Goal: Information Seeking & Learning: Learn about a topic

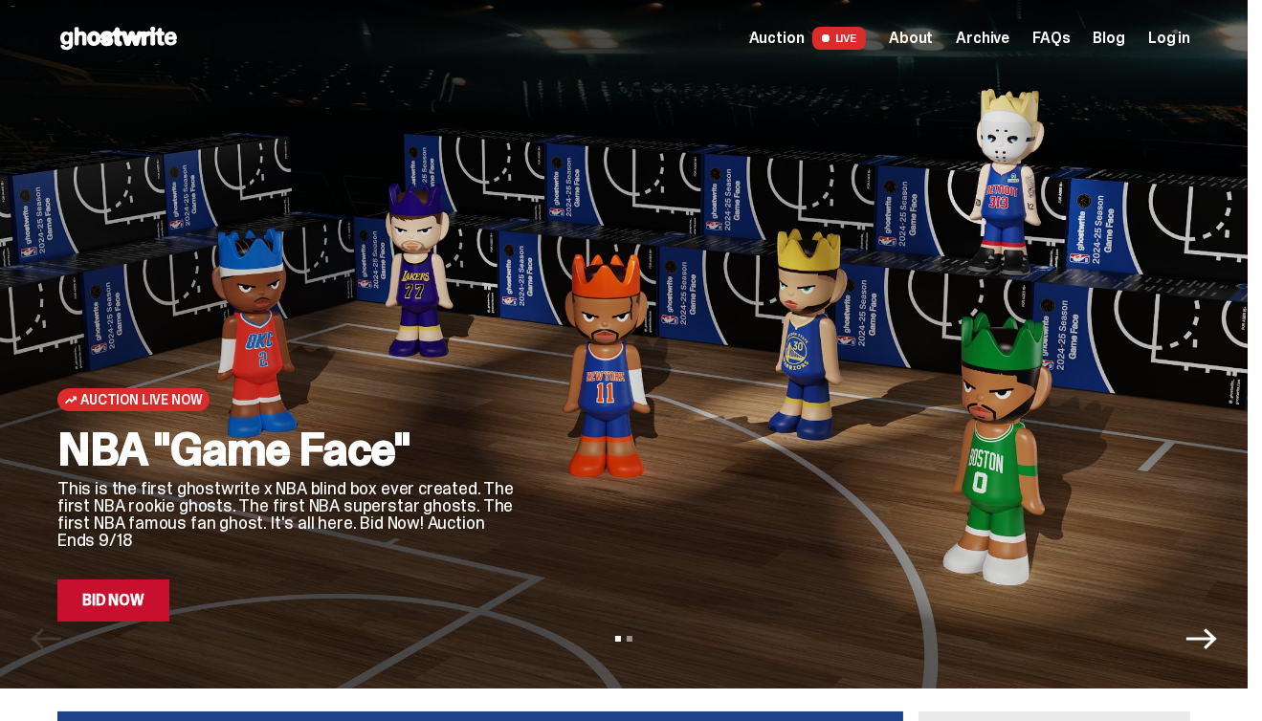
click at [113, 608] on link "Bid Now" at bounding box center [113, 601] width 112 height 42
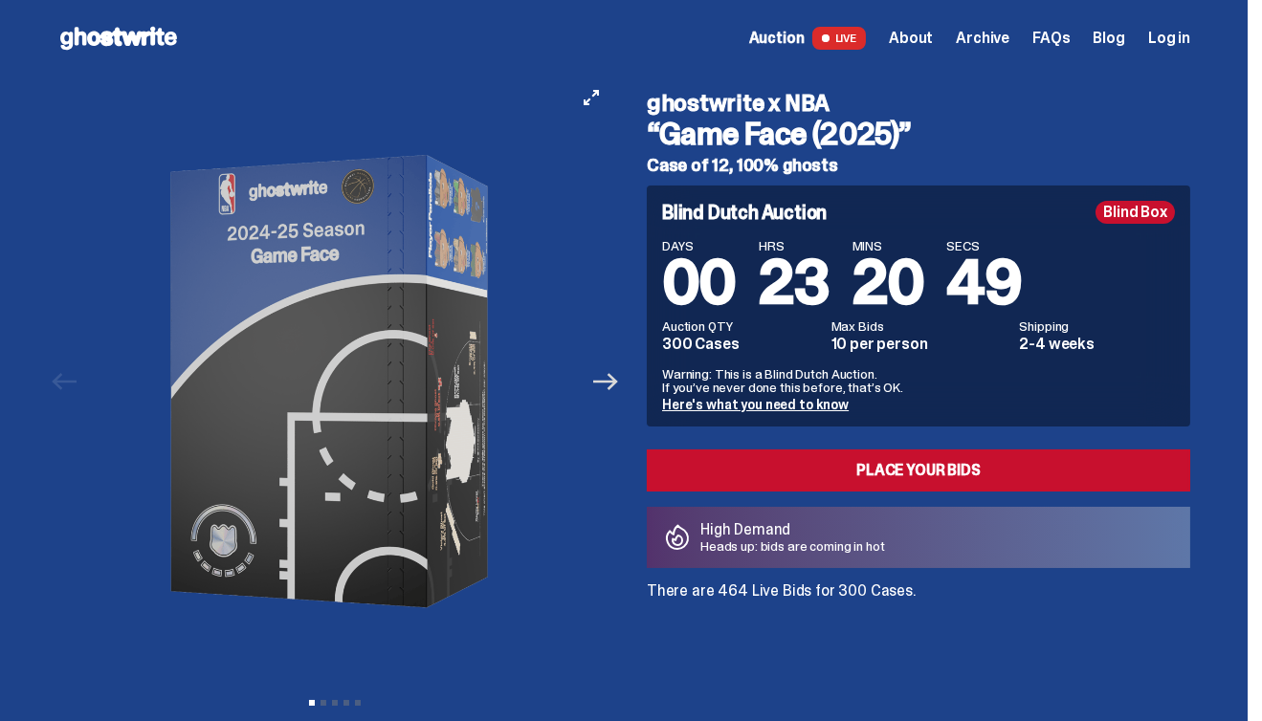
click at [611, 382] on icon "Next" at bounding box center [605, 381] width 25 height 17
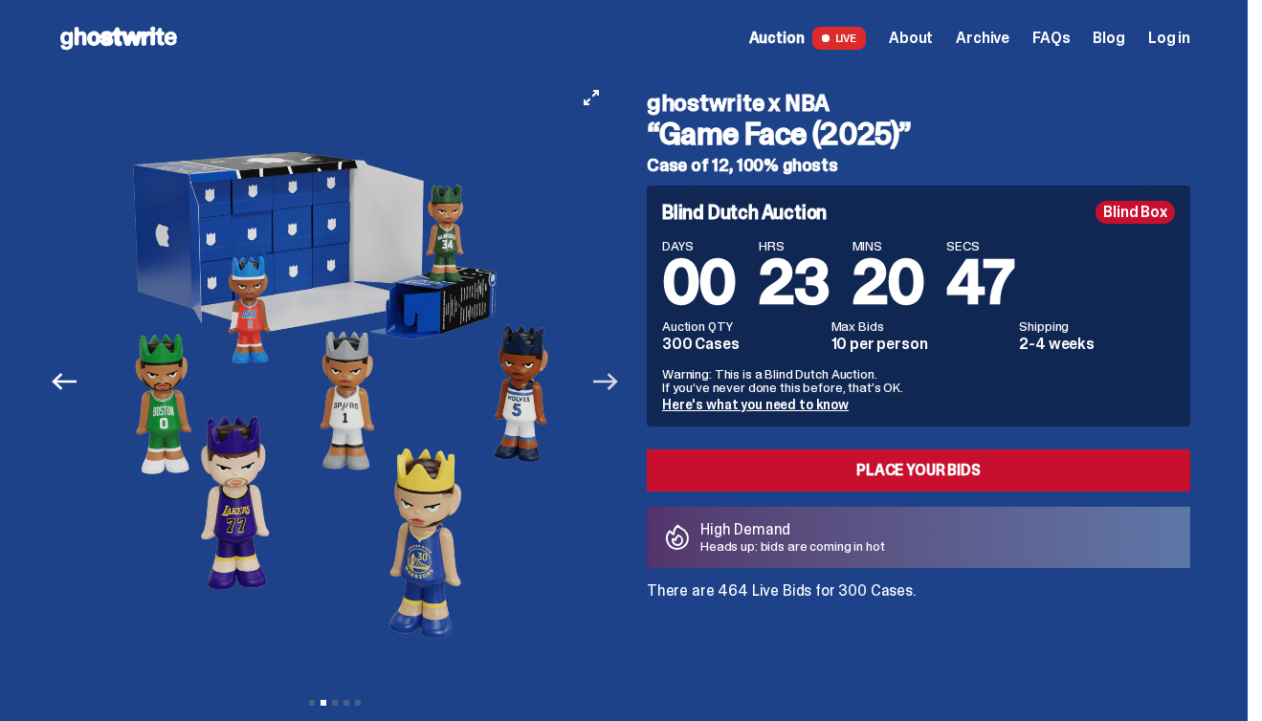
click at [607, 381] on icon "Next" at bounding box center [605, 381] width 25 height 17
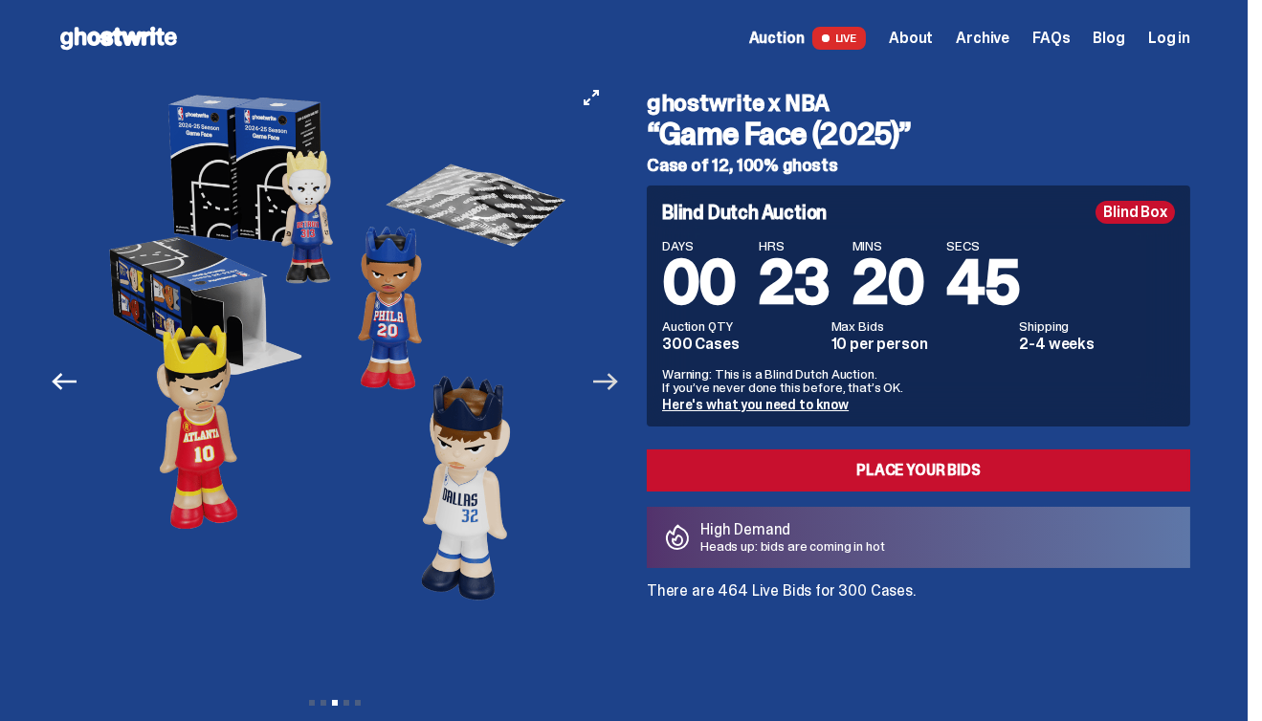
click at [607, 381] on icon "Next" at bounding box center [605, 381] width 25 height 17
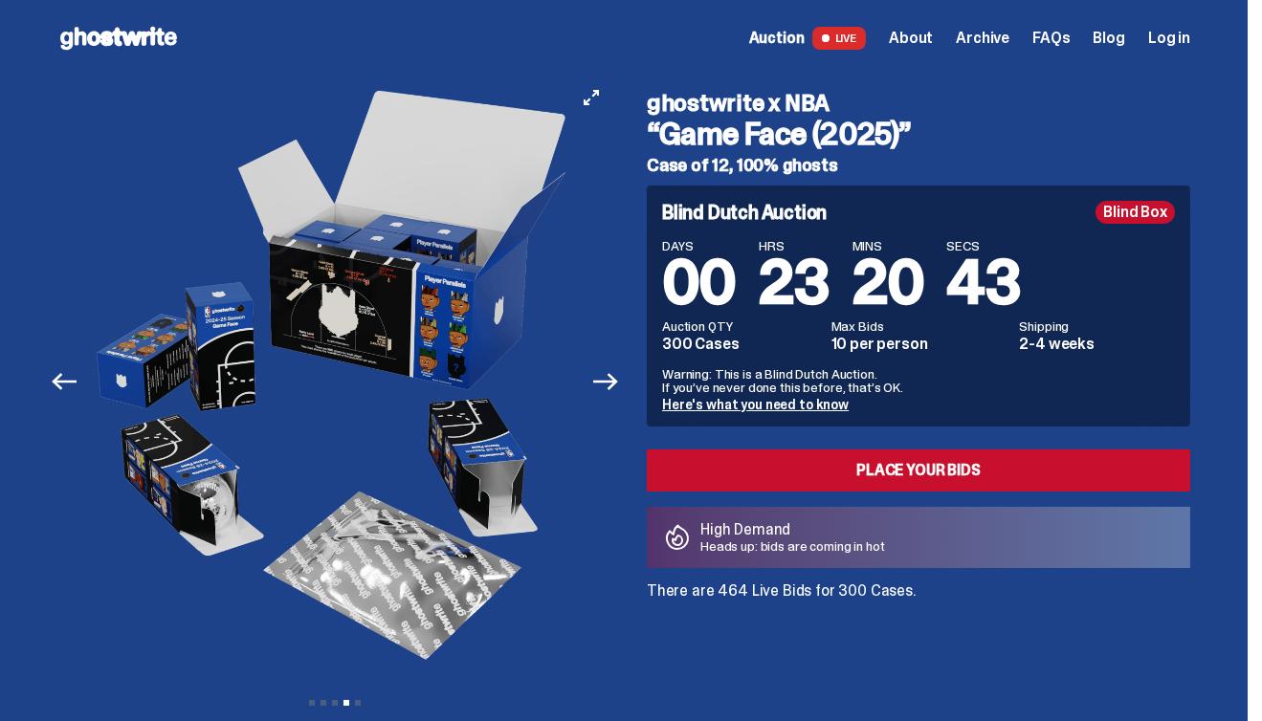
click at [84, 387] on button "Previous" at bounding box center [64, 382] width 42 height 42
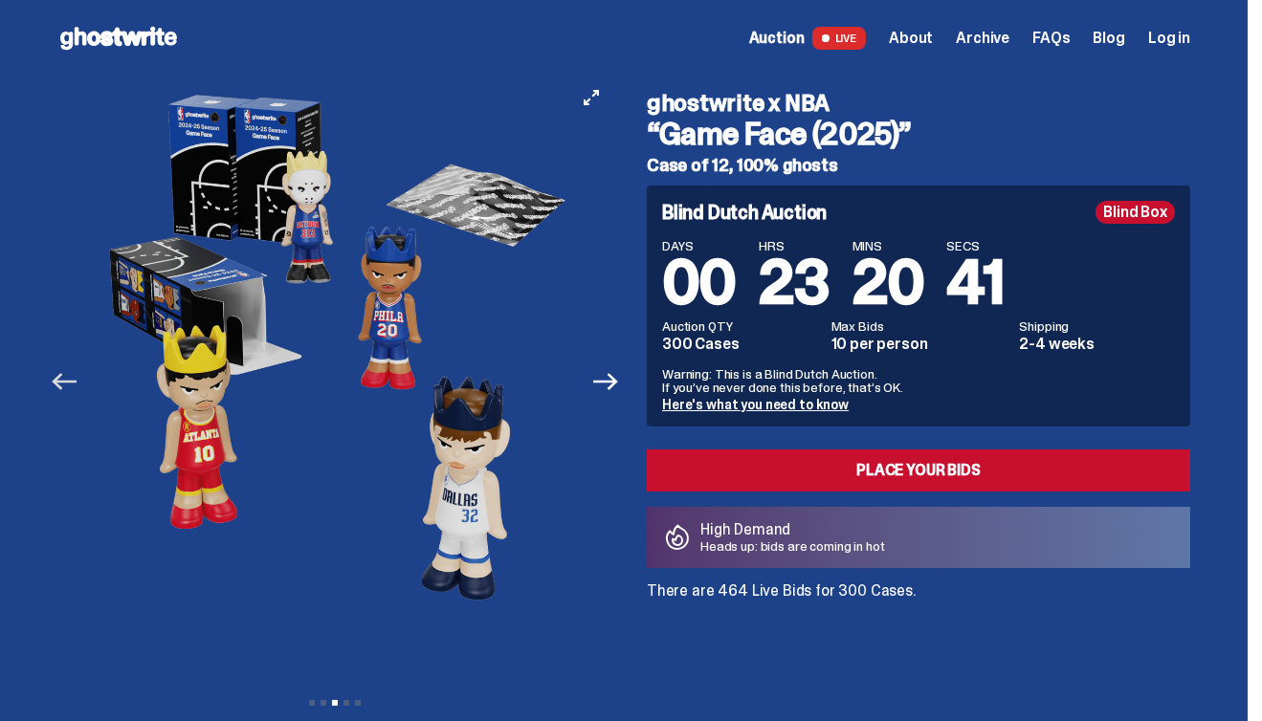
click at [77, 376] on icon "Previous" at bounding box center [64, 381] width 25 height 25
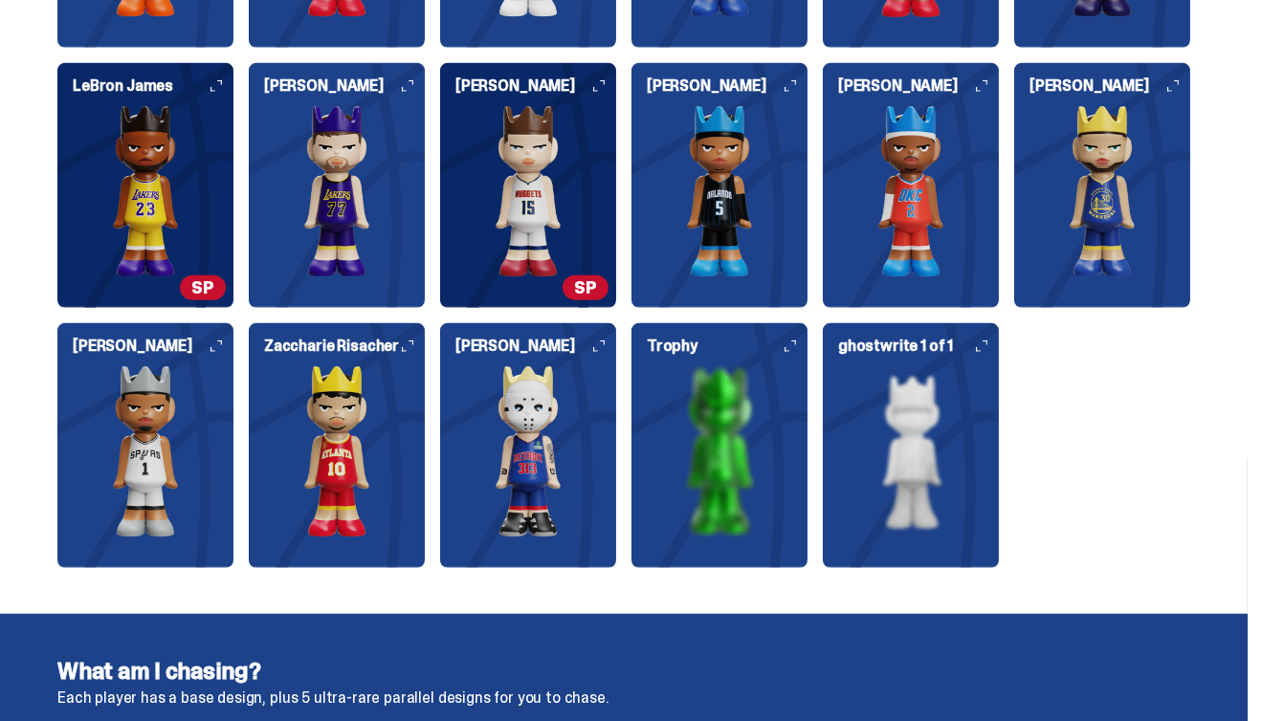
scroll to position [2457, 0]
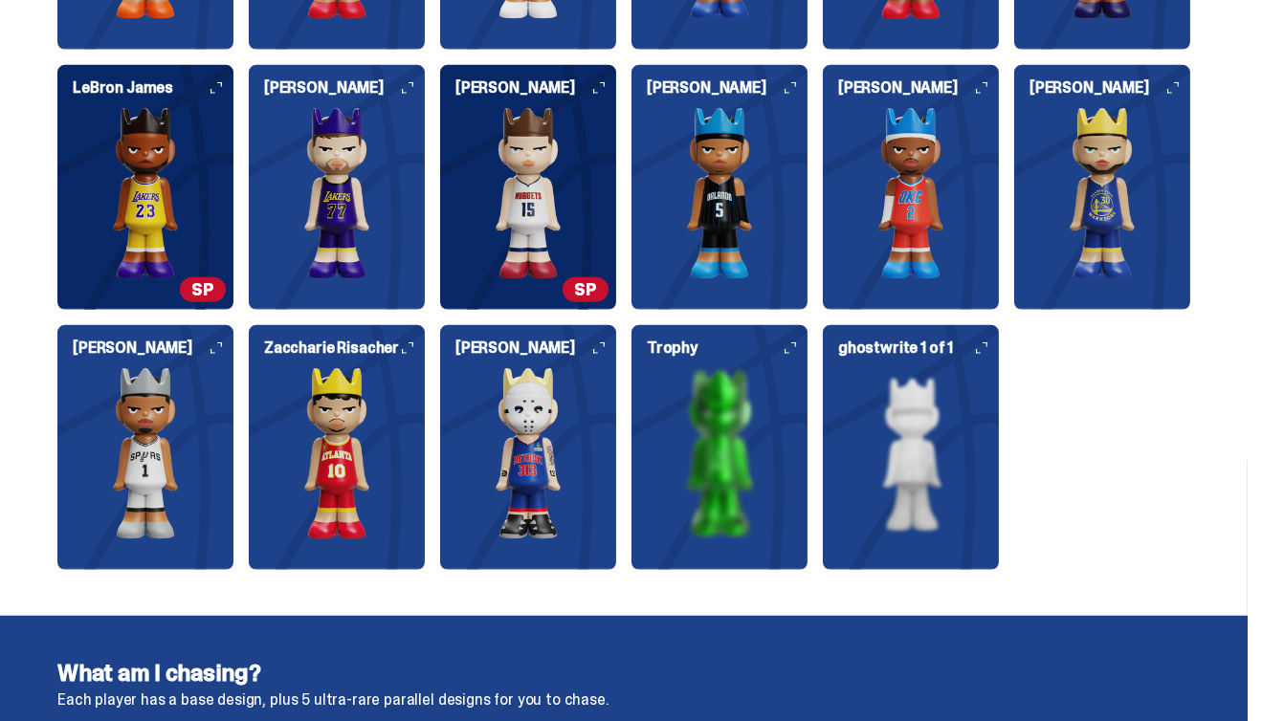
click at [597, 365] on div "[PERSON_NAME]" at bounding box center [528, 440] width 176 height 199
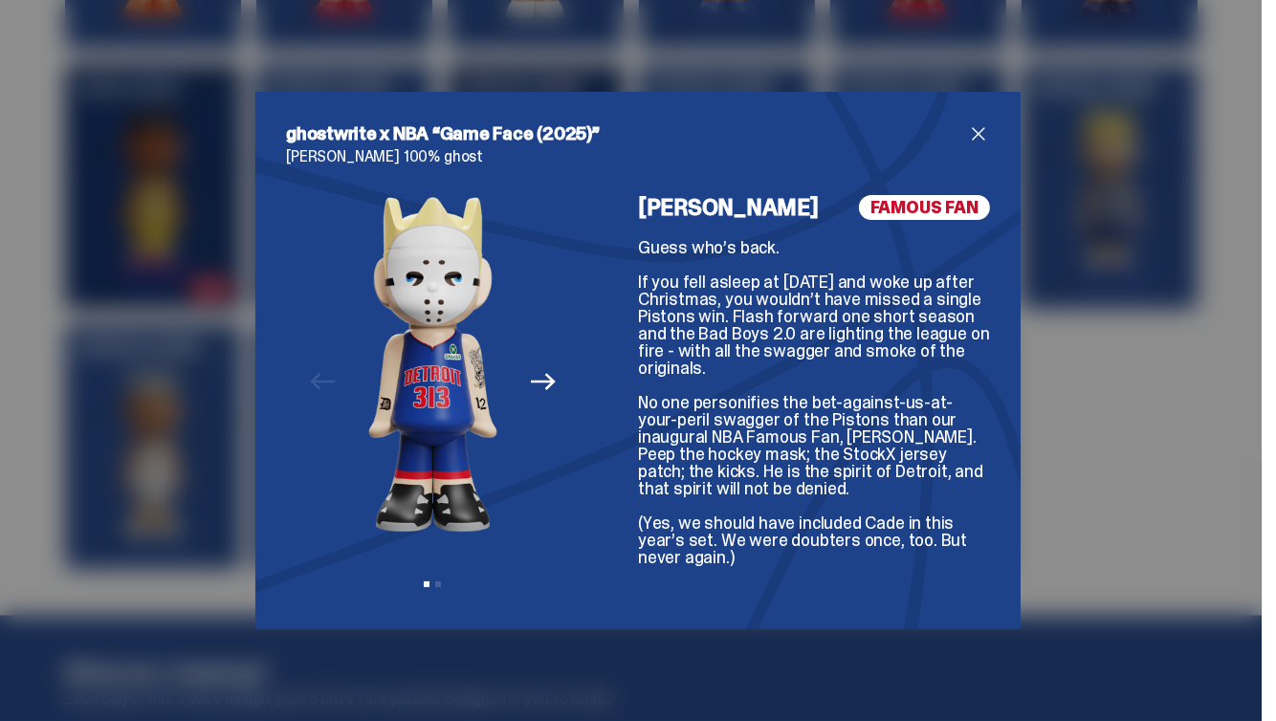
click at [972, 121] on div "ghostwrite x NBA “Game Face (2025)” [PERSON_NAME] 100% ghost Previous Next View…" at bounding box center [637, 361] width 765 height 538
click at [969, 139] on span "close" at bounding box center [978, 133] width 23 height 23
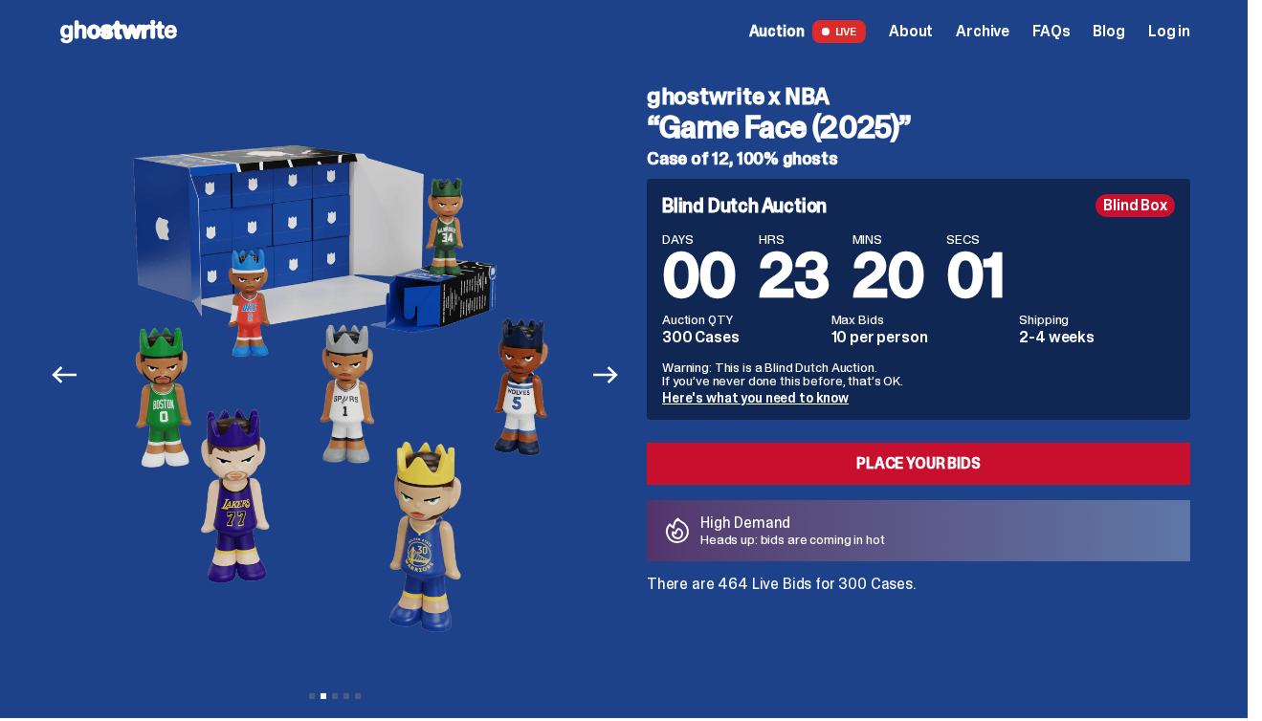
scroll to position [0, 0]
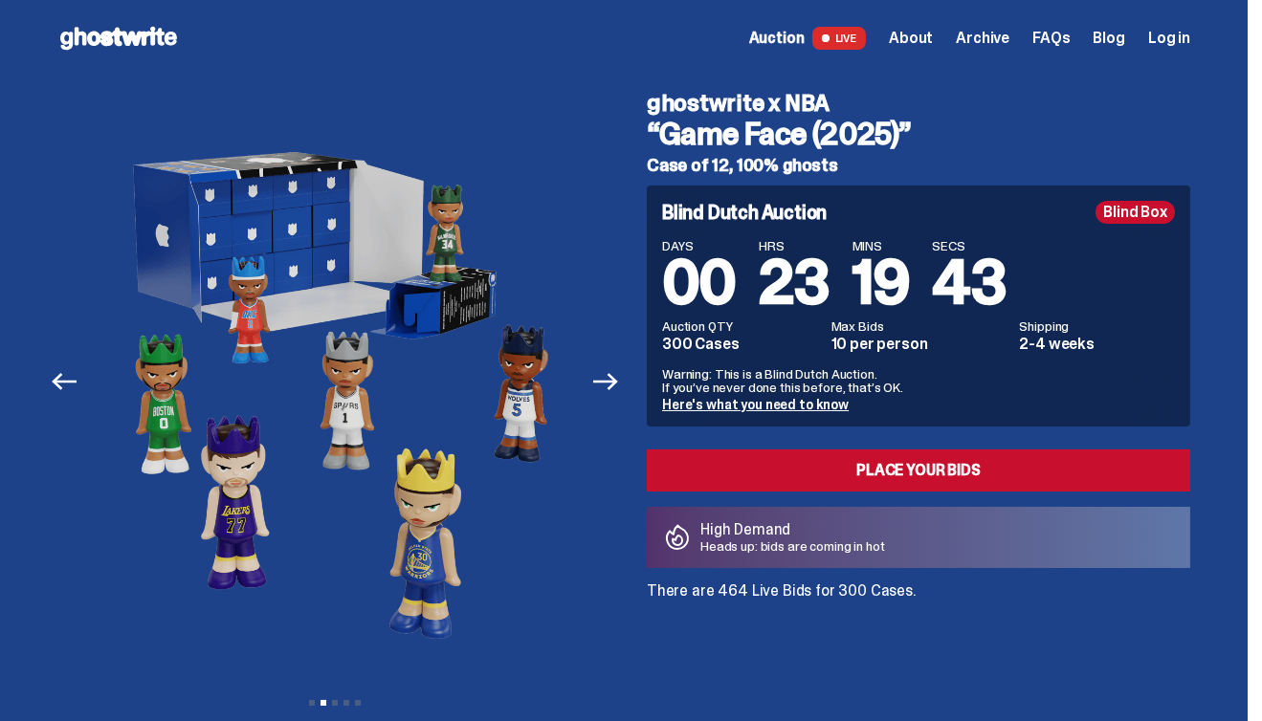
click at [981, 37] on span "Archive" at bounding box center [983, 38] width 54 height 15
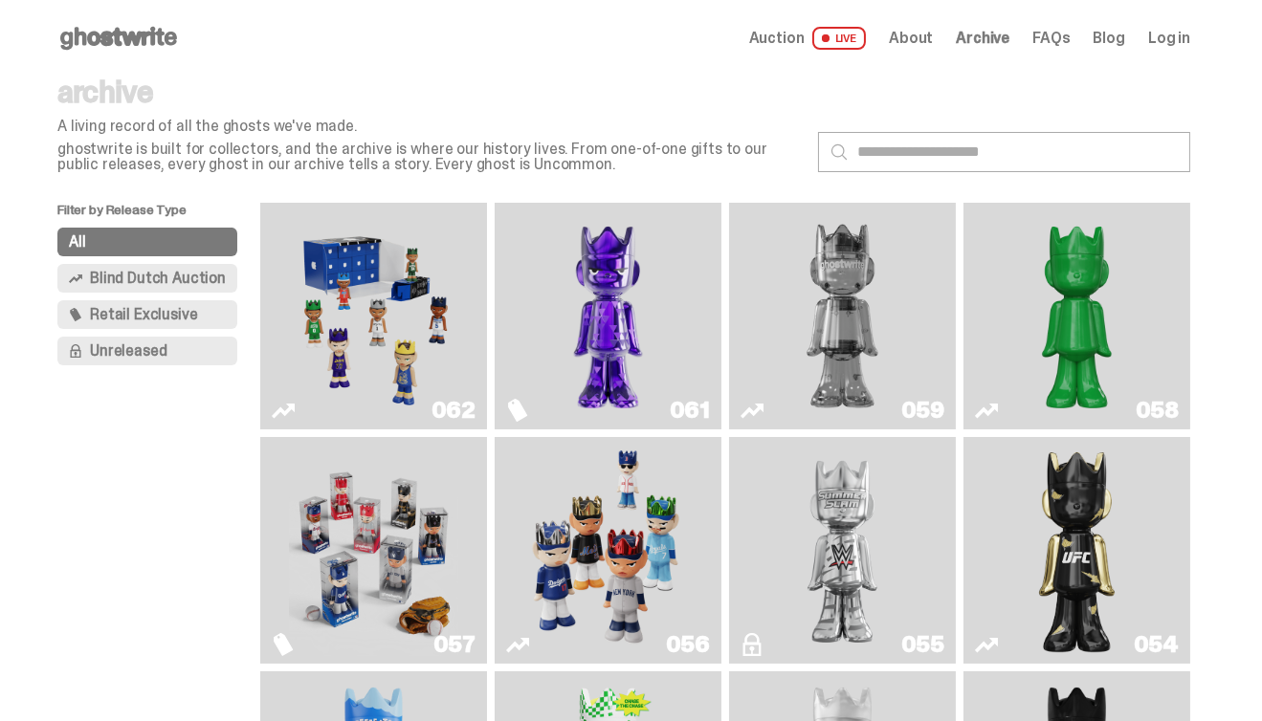
scroll to position [34, 0]
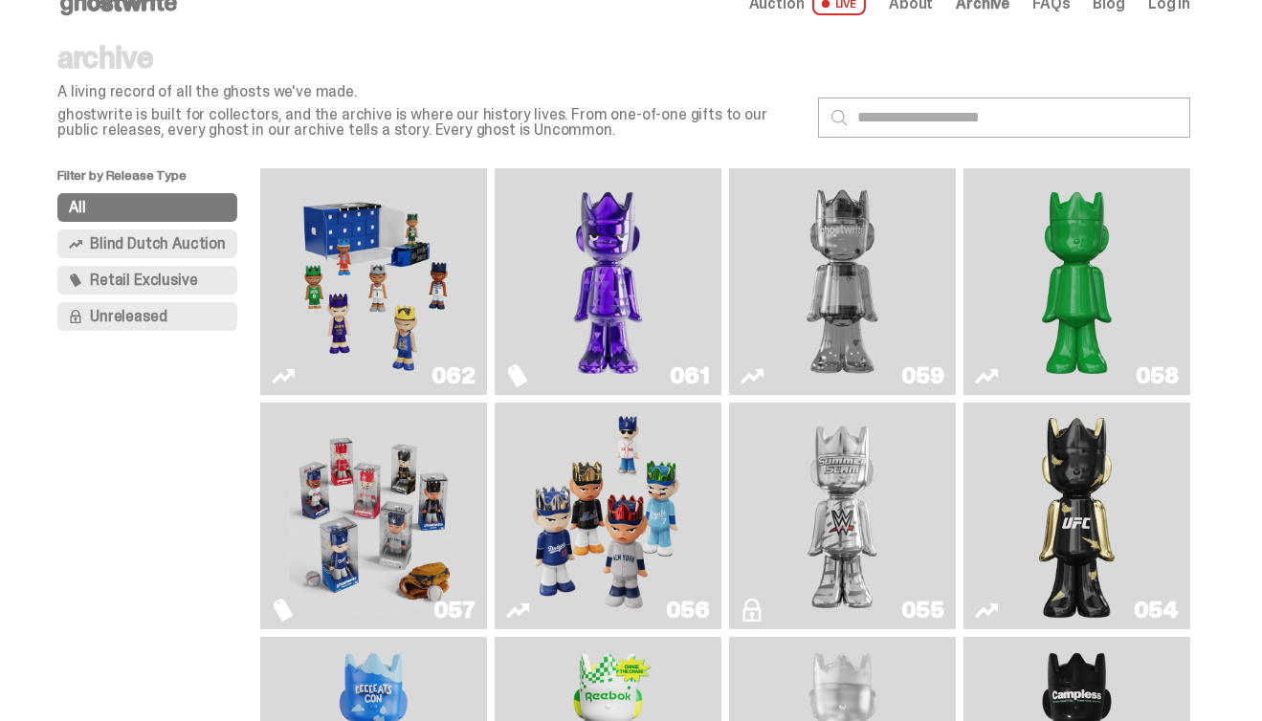
click at [412, 263] on img "Game Face (2025)" at bounding box center [373, 281] width 169 height 211
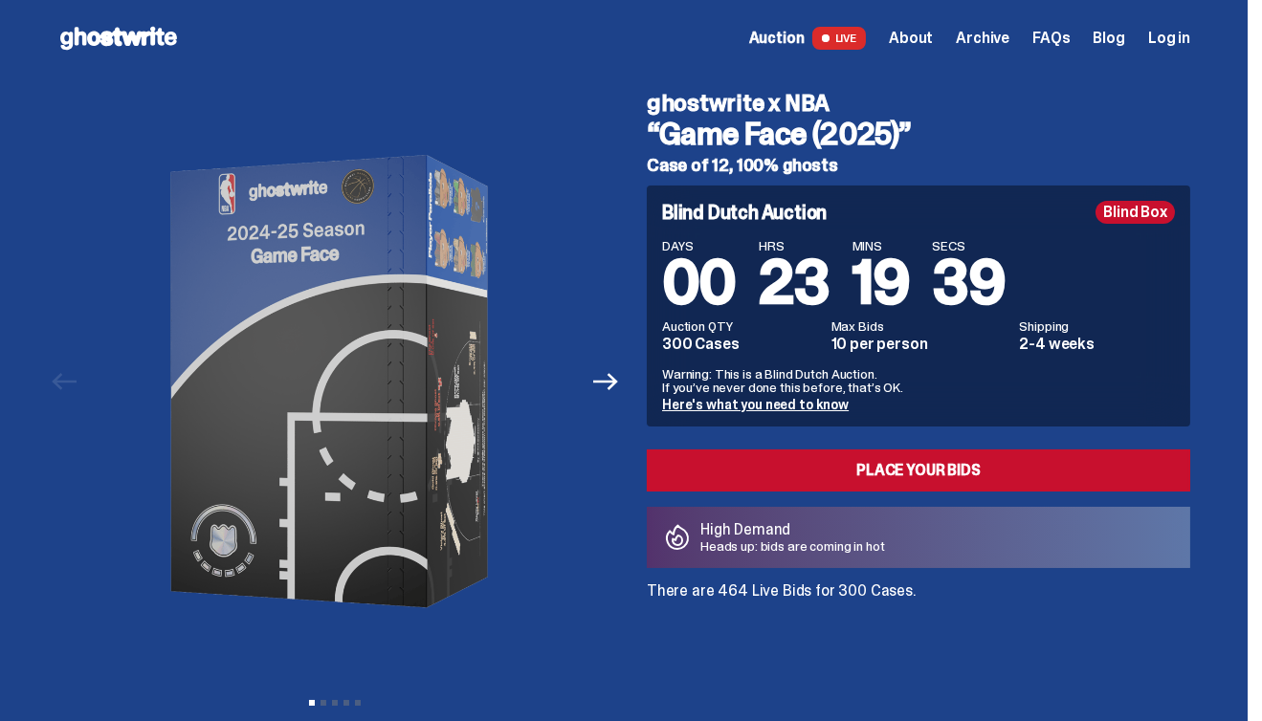
click at [1009, 37] on span "Archive" at bounding box center [983, 38] width 54 height 15
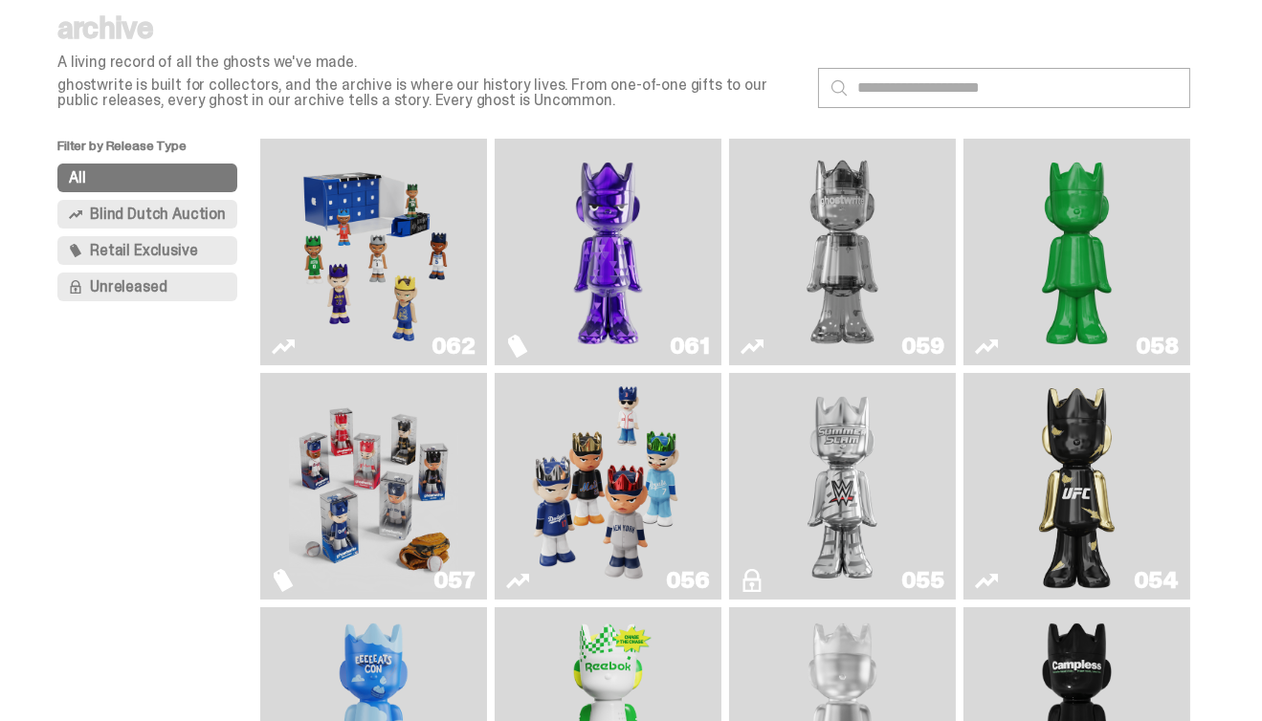
scroll to position [65, 0]
click at [829, 234] on img "Two" at bounding box center [842, 250] width 169 height 211
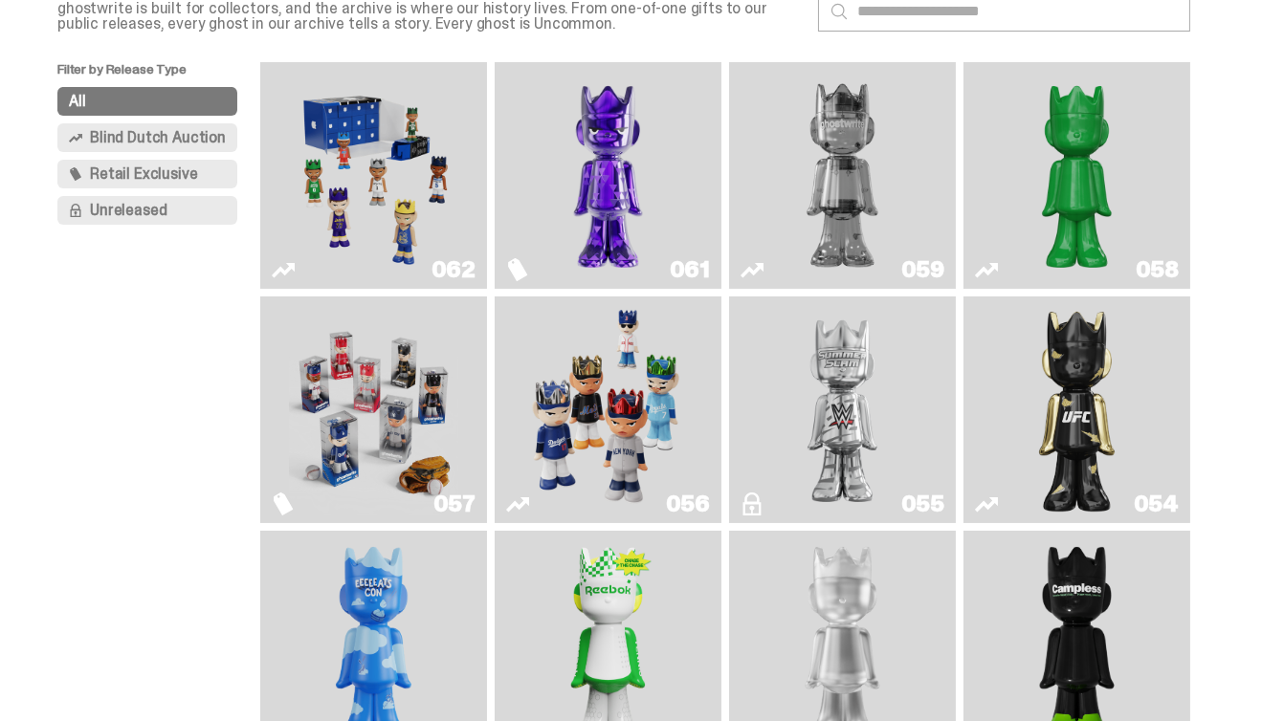
scroll to position [142, 0]
click at [380, 409] on img "Game Face (2025)" at bounding box center [373, 408] width 169 height 211
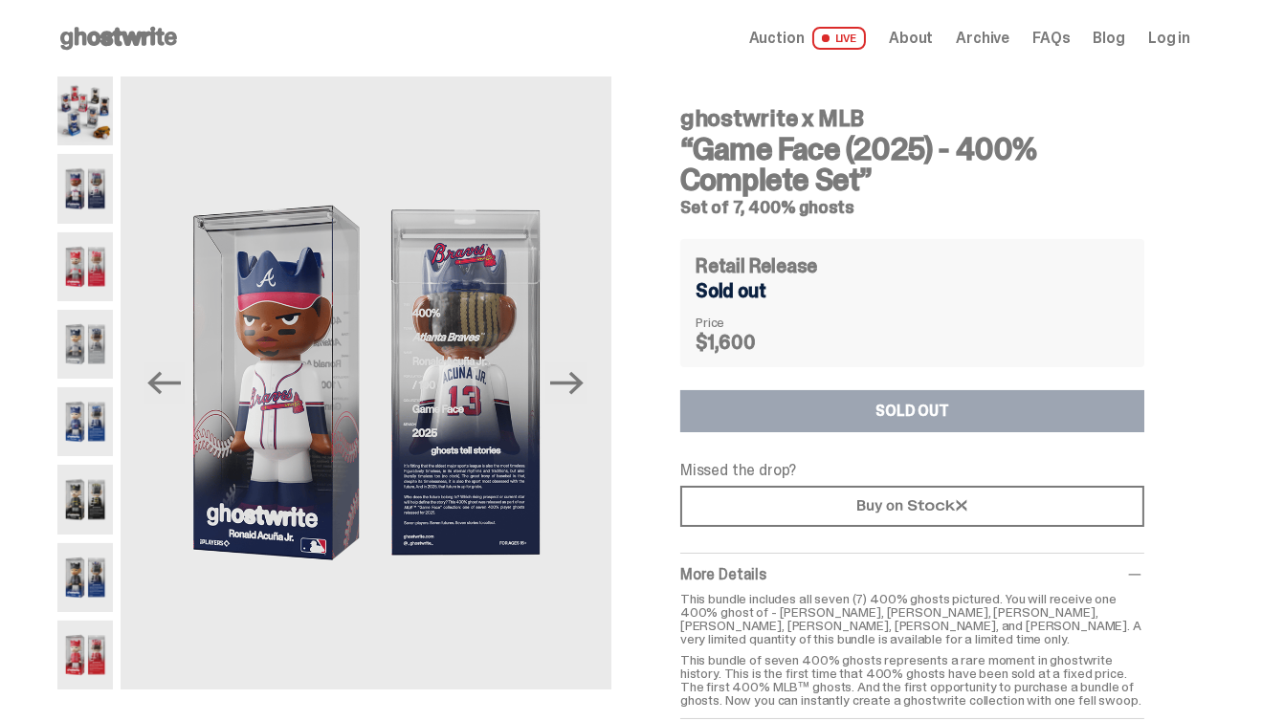
click at [574, 378] on icon "Next" at bounding box center [566, 382] width 33 height 33
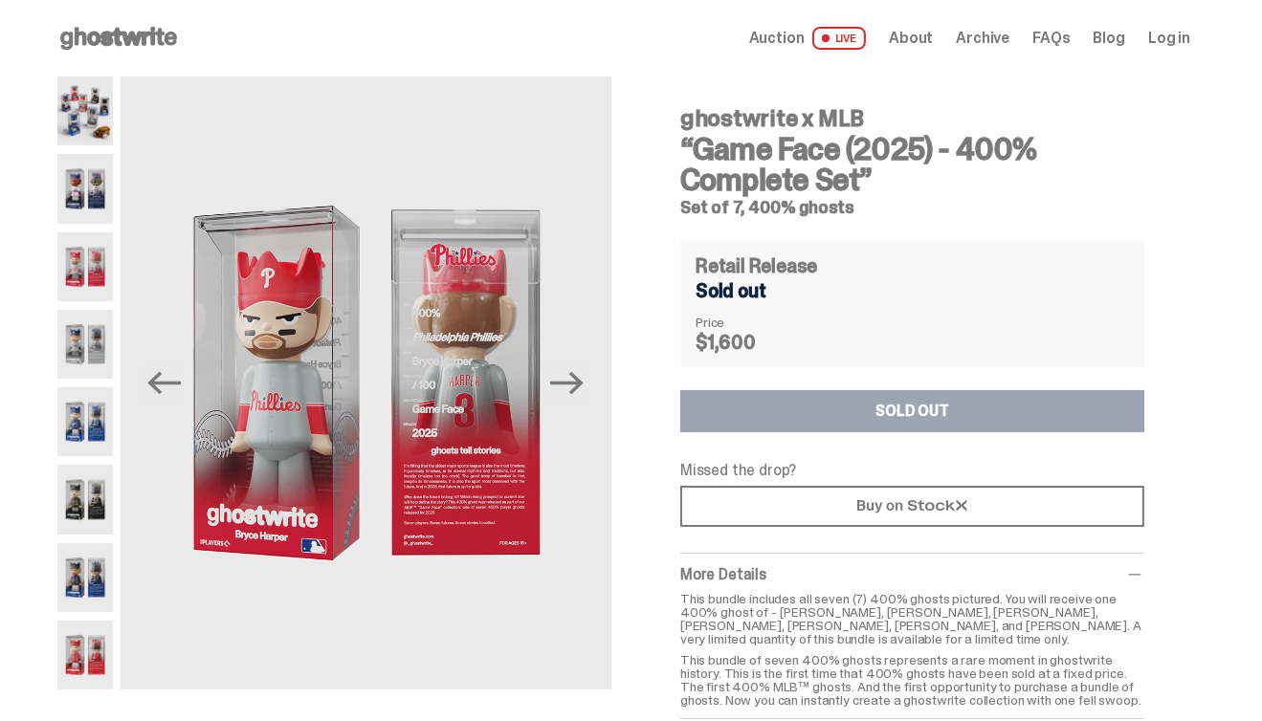
click at [574, 378] on icon "Next" at bounding box center [566, 382] width 33 height 33
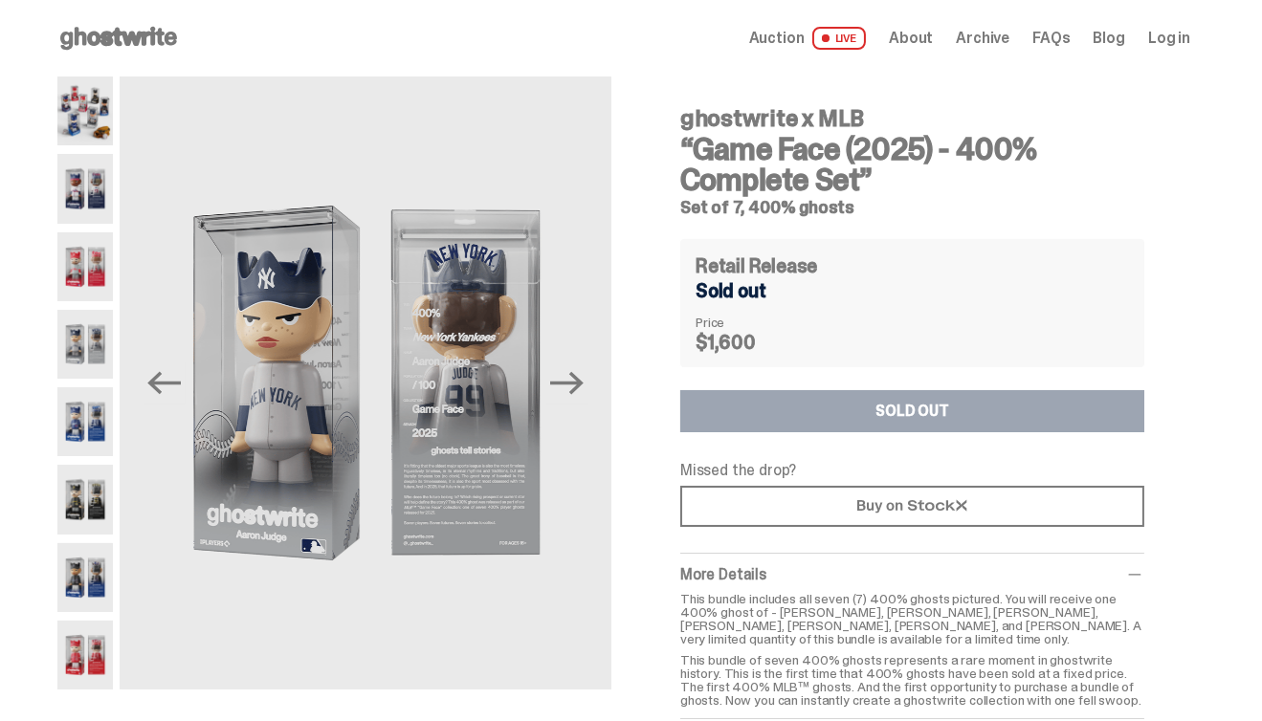
click at [574, 378] on icon "Next" at bounding box center [566, 382] width 33 height 33
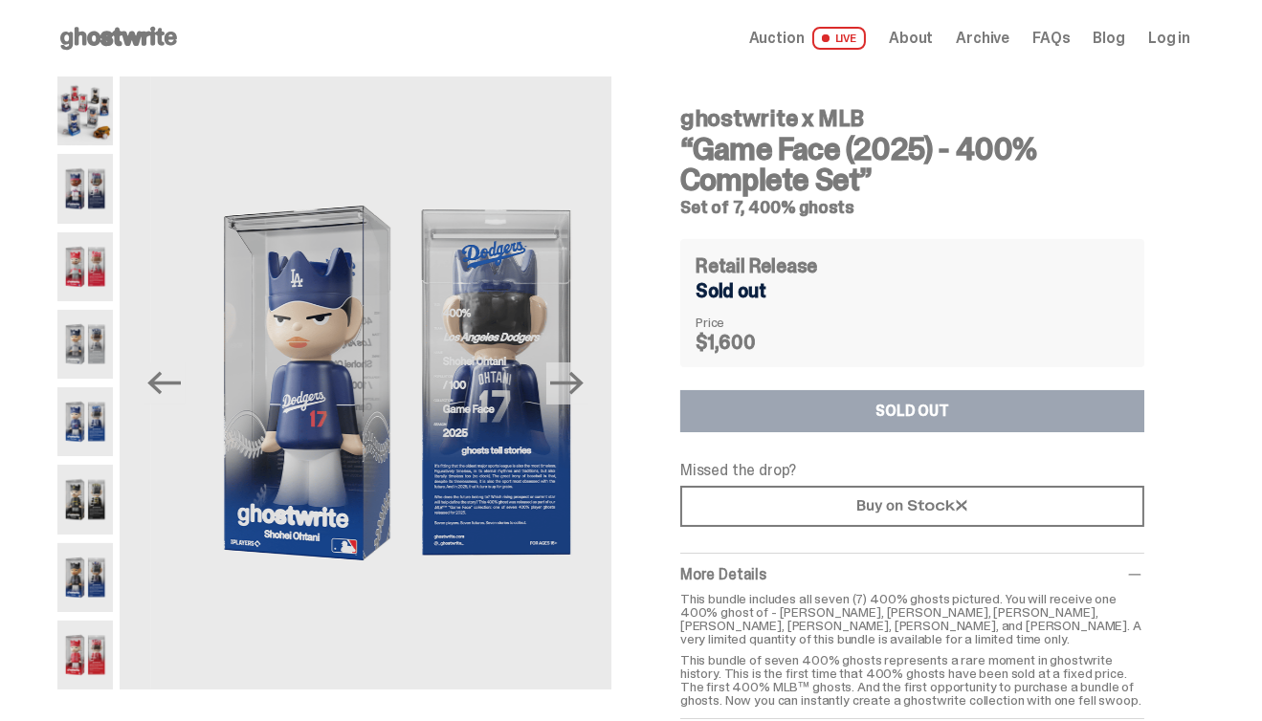
click at [574, 378] on icon "Next" at bounding box center [566, 382] width 33 height 33
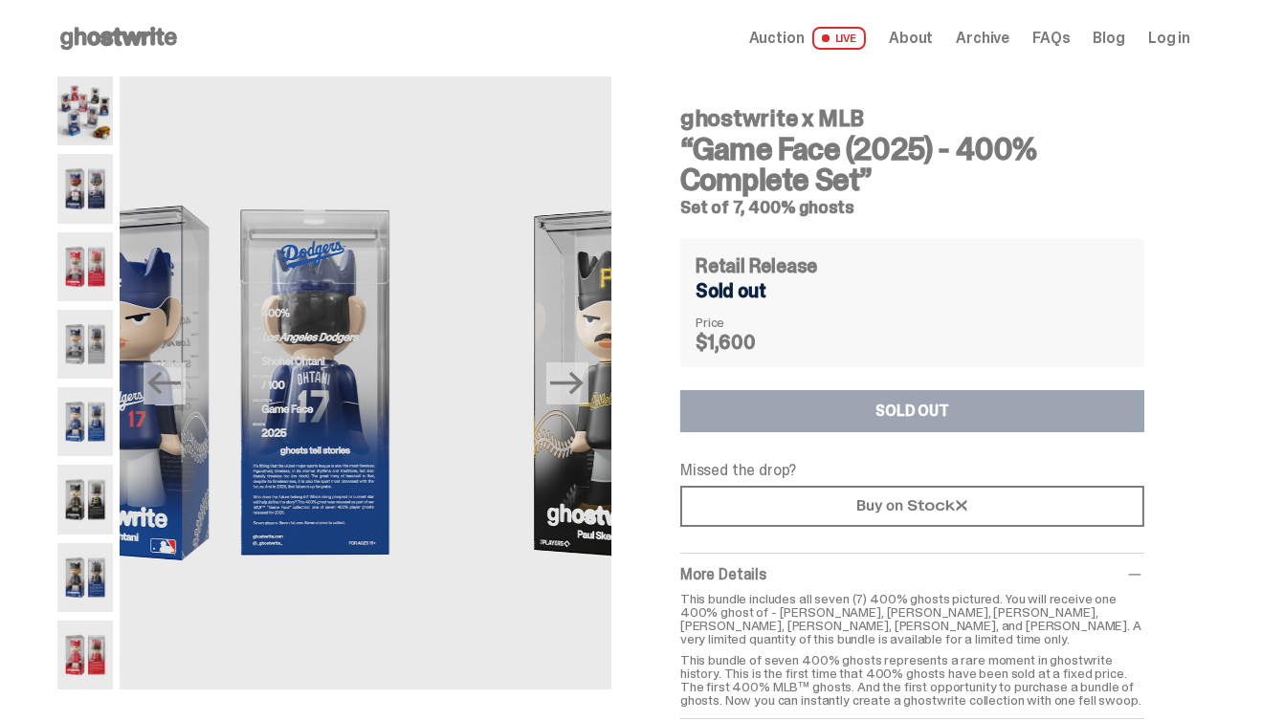
click at [574, 378] on icon "Next" at bounding box center [566, 382] width 33 height 33
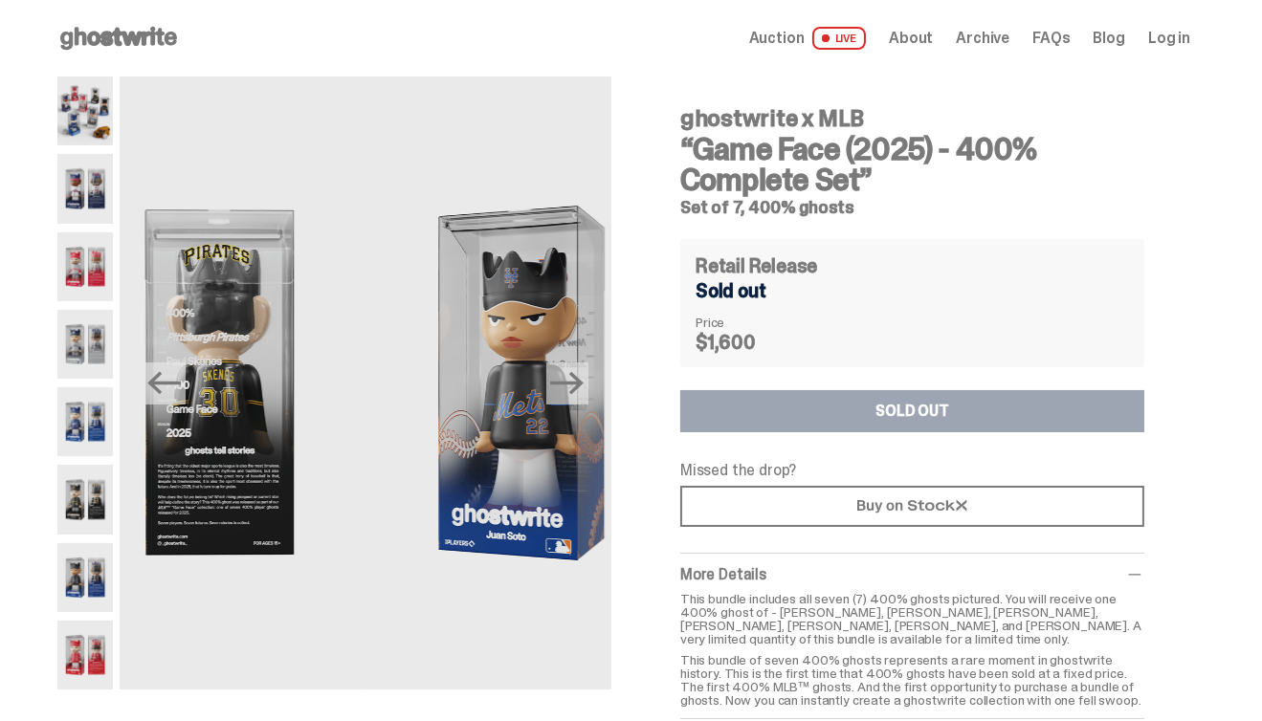
click at [574, 378] on icon "Next" at bounding box center [566, 382] width 33 height 33
click at [574, 378] on img at bounding box center [610, 383] width 491 height 613
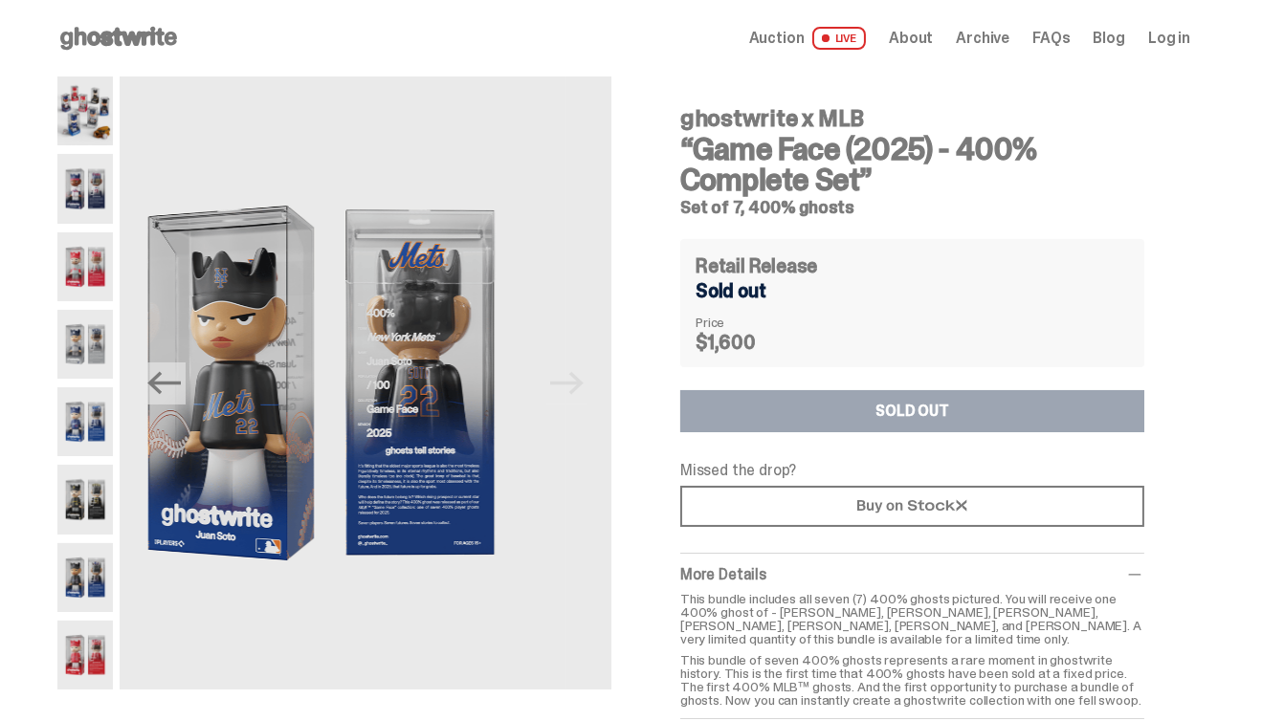
click at [574, 378] on img at bounding box center [810, 383] width 491 height 613
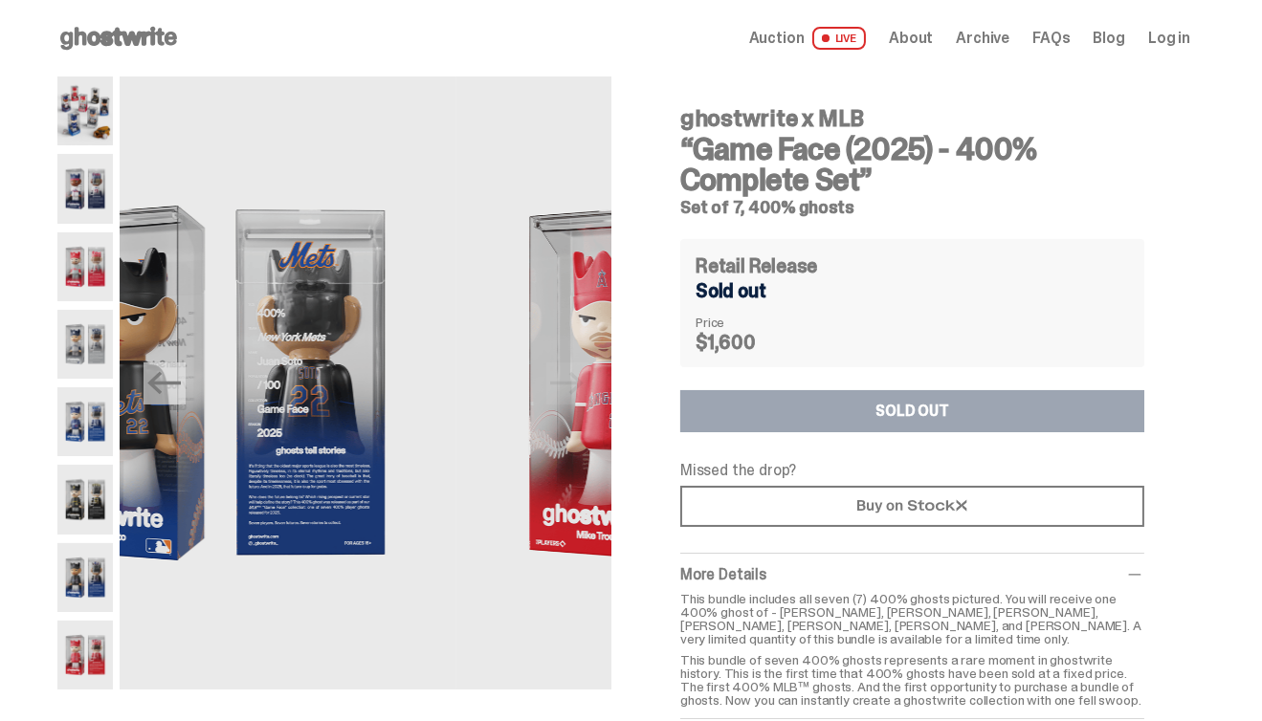
click at [574, 378] on img at bounding box center [701, 383] width 491 height 613
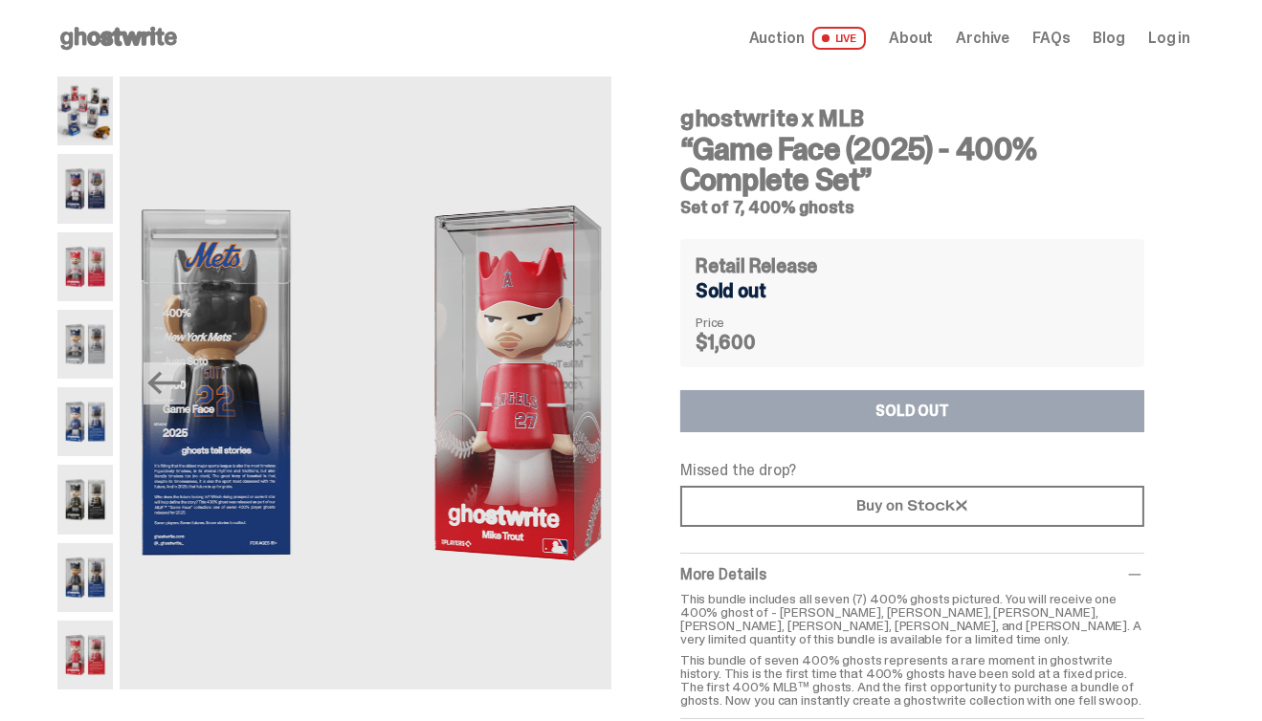
click at [574, 378] on img at bounding box center [607, 383] width 491 height 613
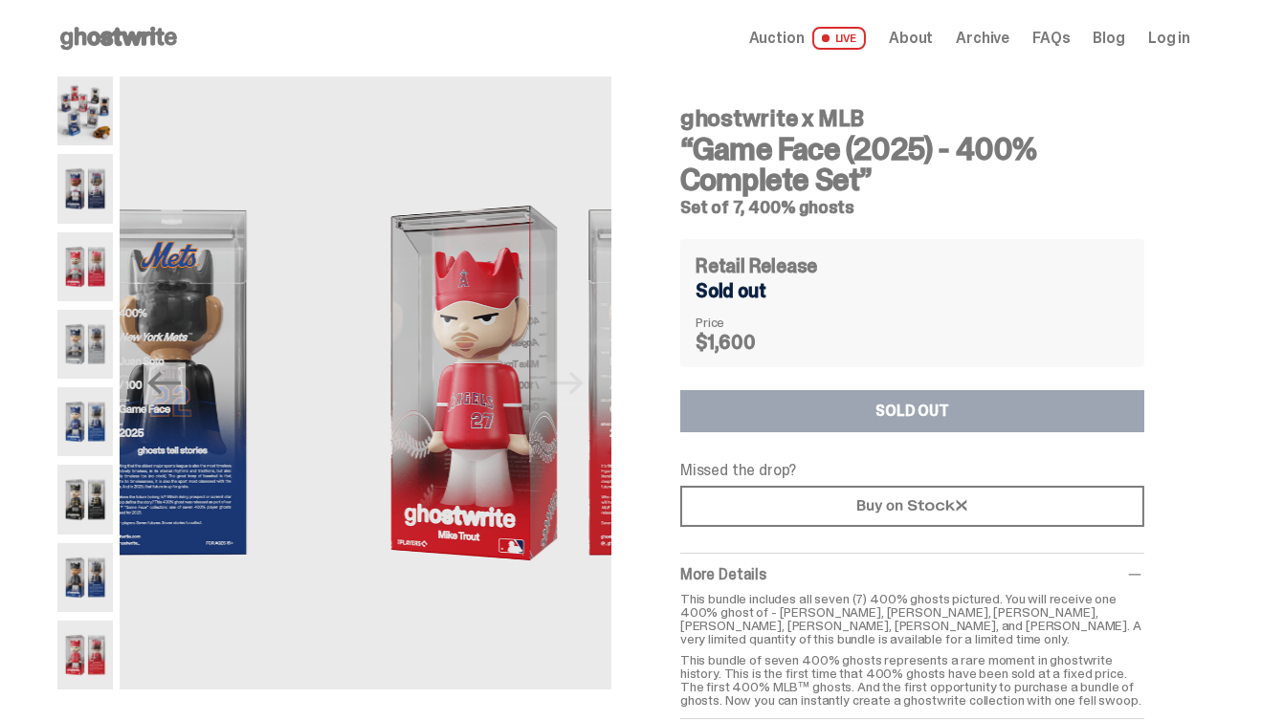
click at [574, 378] on img at bounding box center [563, 383] width 491 height 613
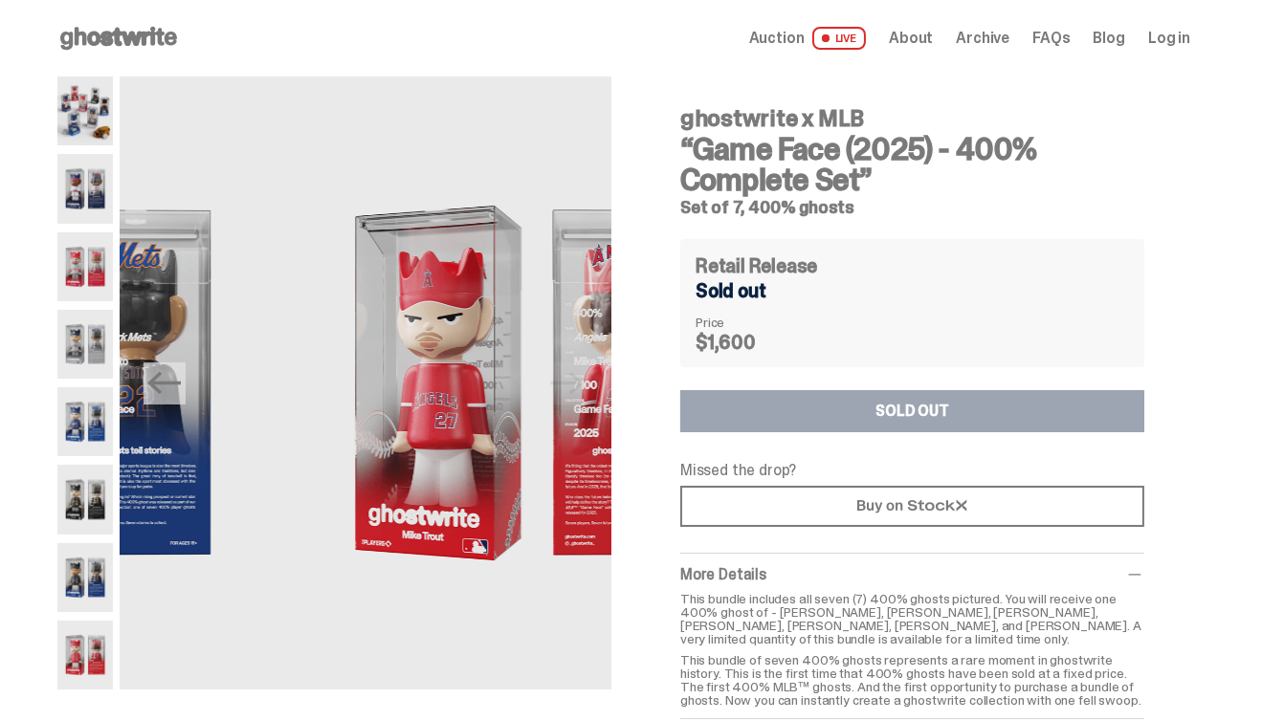
click at [574, 378] on img at bounding box center [527, 383] width 491 height 613
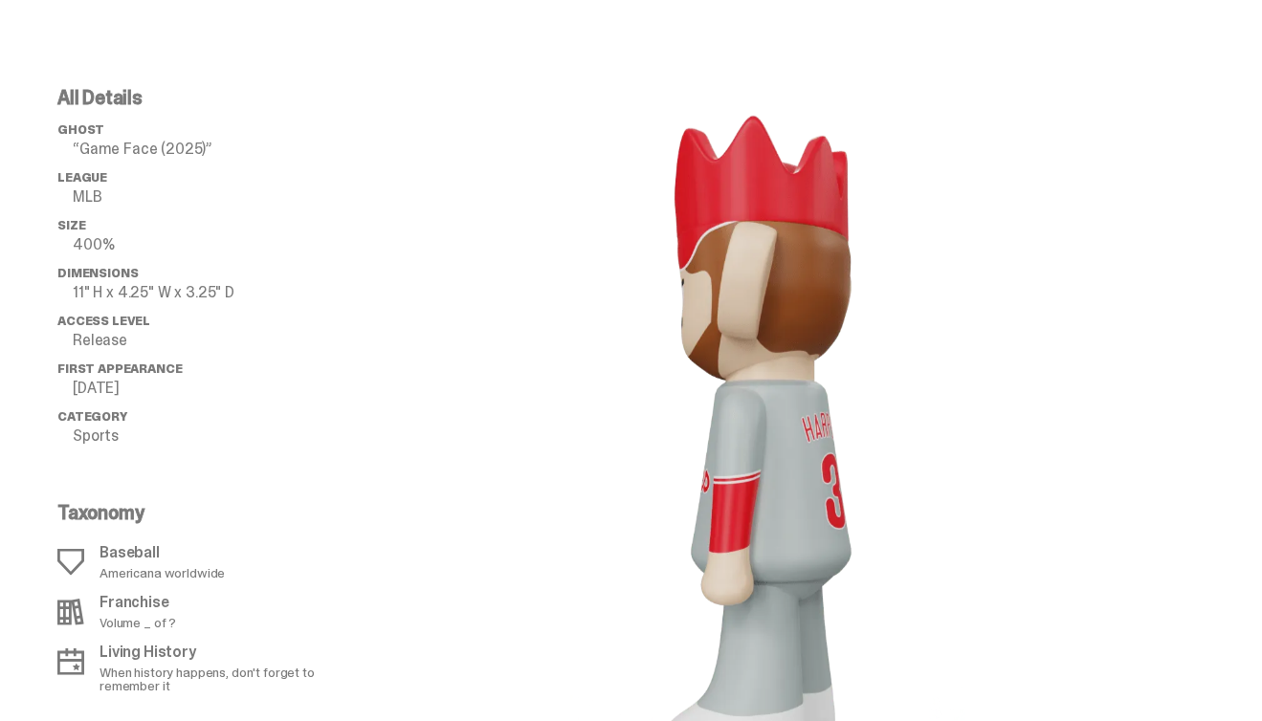
scroll to position [1833, 0]
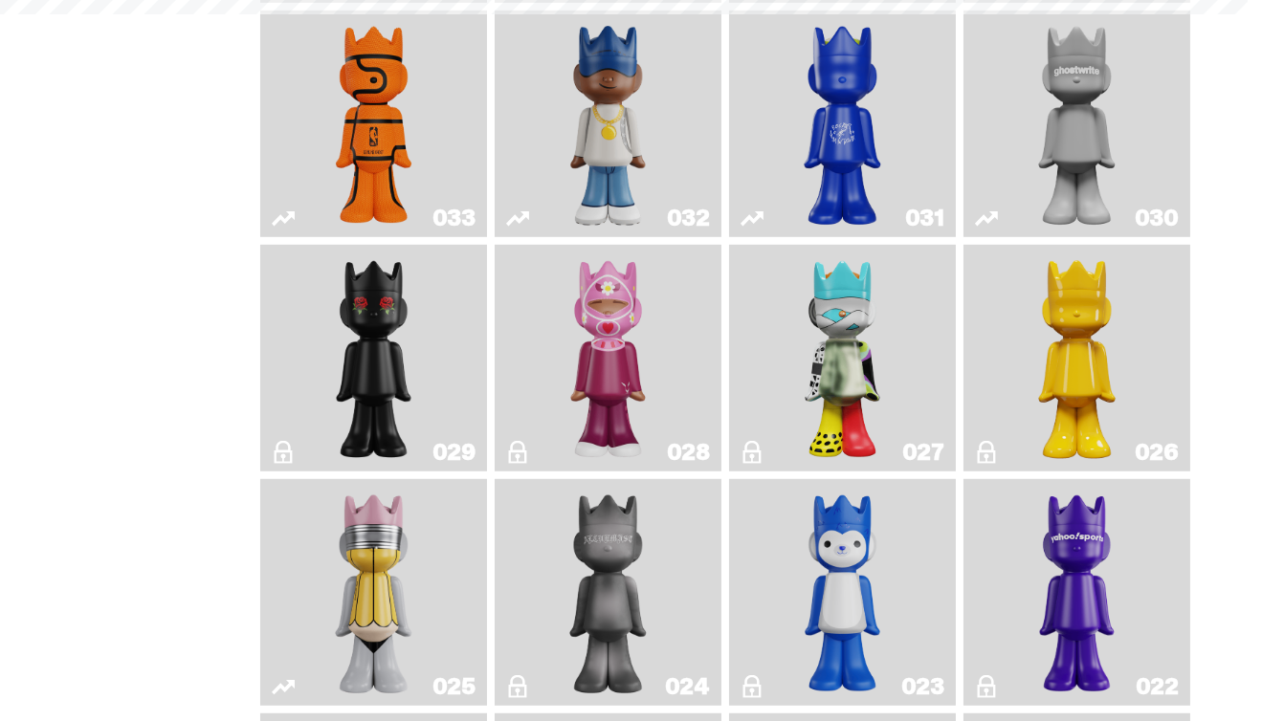
scroll to position [142, 0]
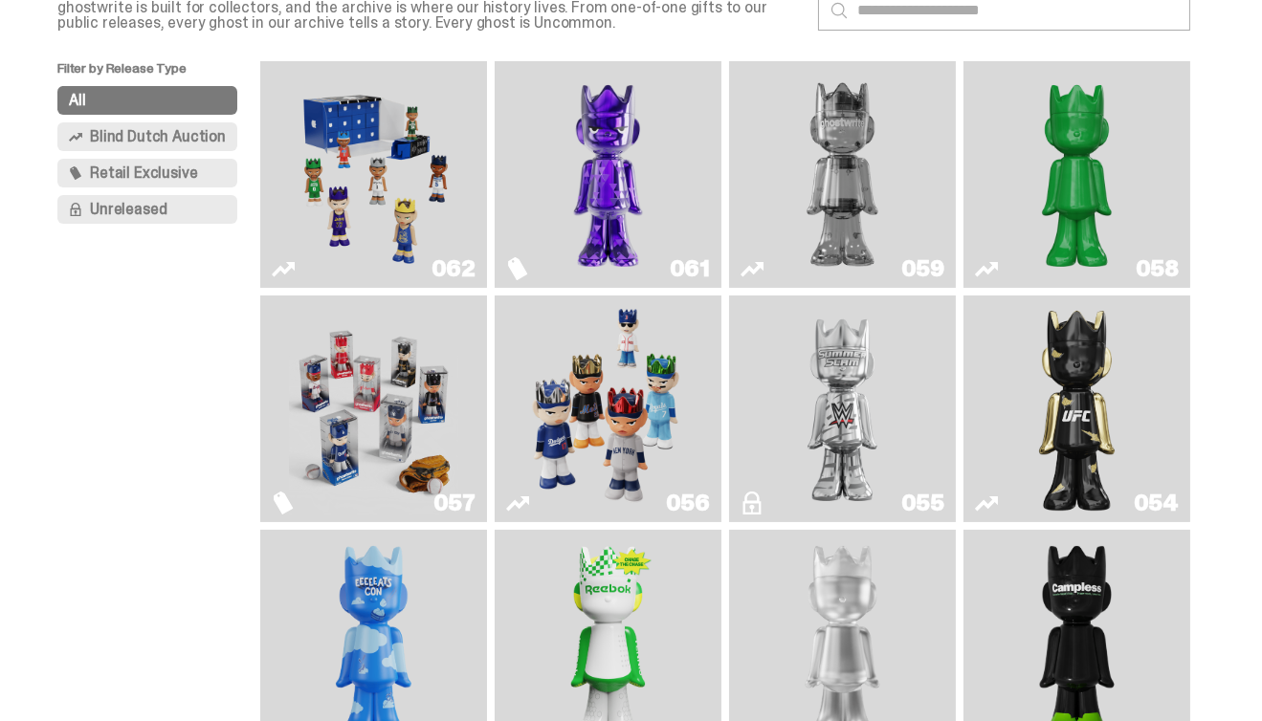
click at [630, 396] on img "Game Face (2025)" at bounding box center [607, 408] width 169 height 211
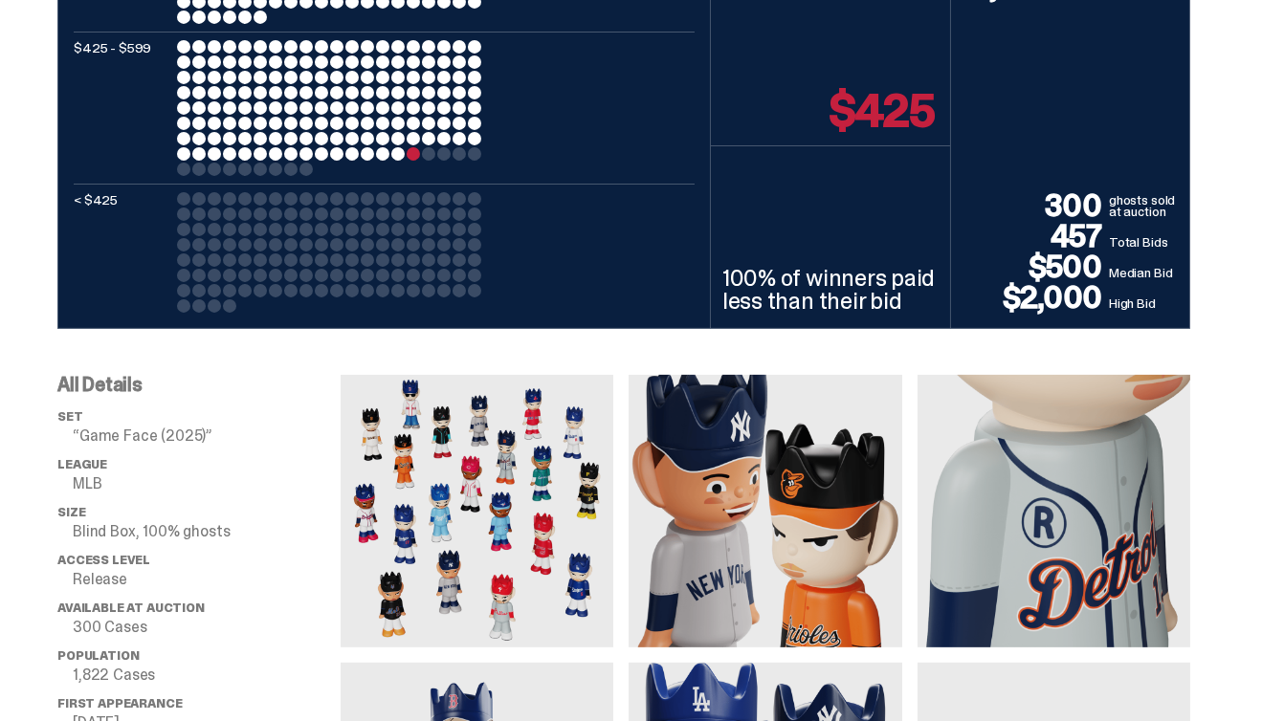
scroll to position [1224, 0]
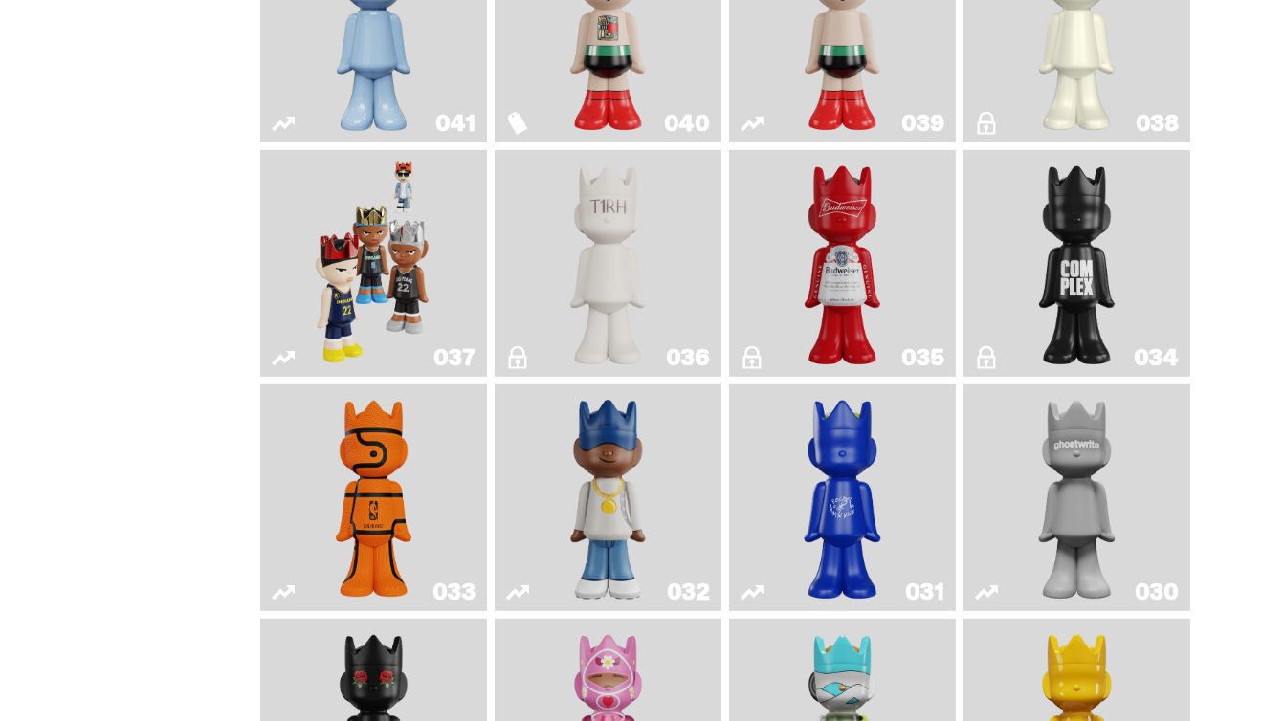
scroll to position [1458, 0]
click at [847, 254] on img "The King of ghosts" at bounding box center [842, 264] width 91 height 211
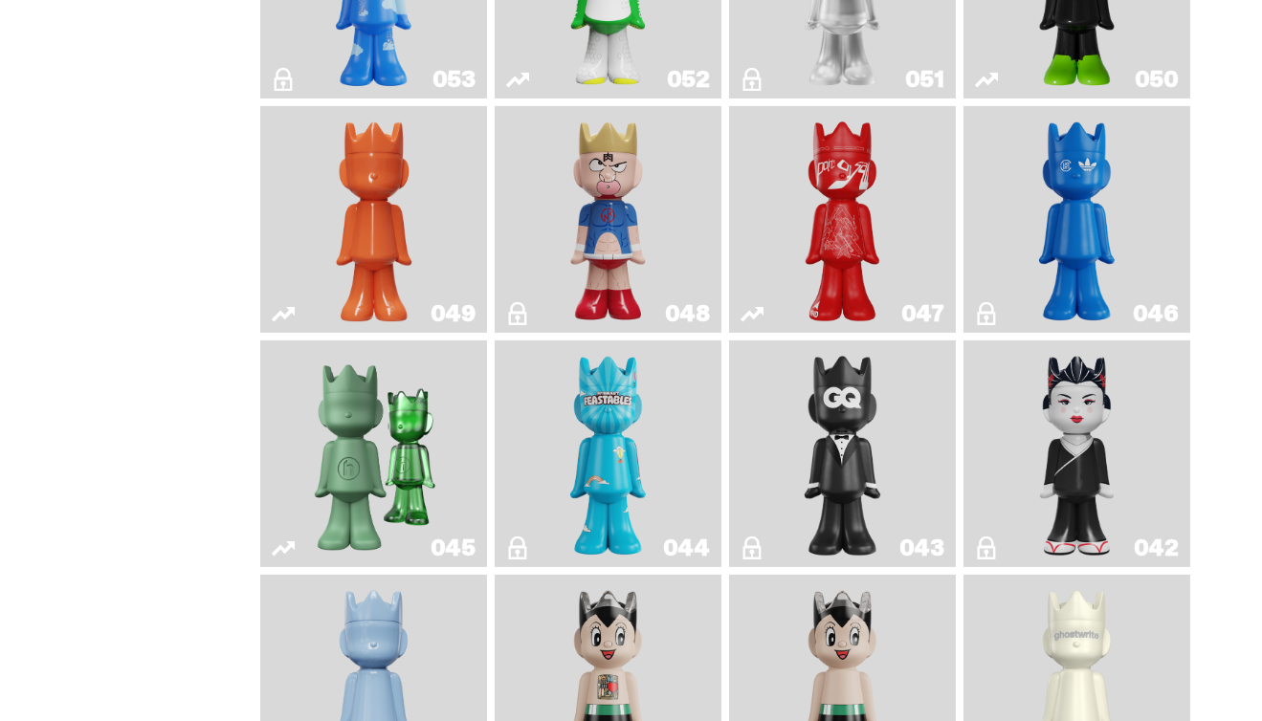
scroll to position [799, 0]
click at [402, 210] on img "Schrödinger's ghost: Orange Vibe" at bounding box center [373, 220] width 91 height 211
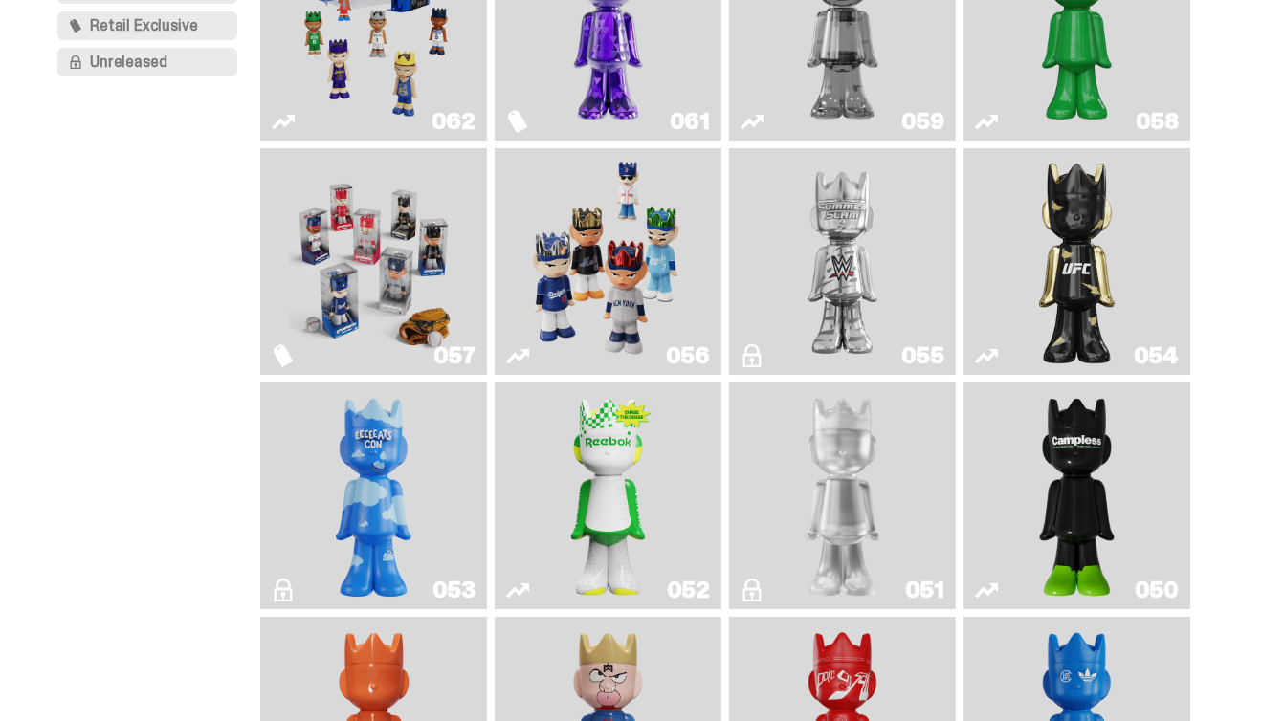
scroll to position [288, 0]
click at [1052, 249] on img "Ruby" at bounding box center [1076, 262] width 91 height 211
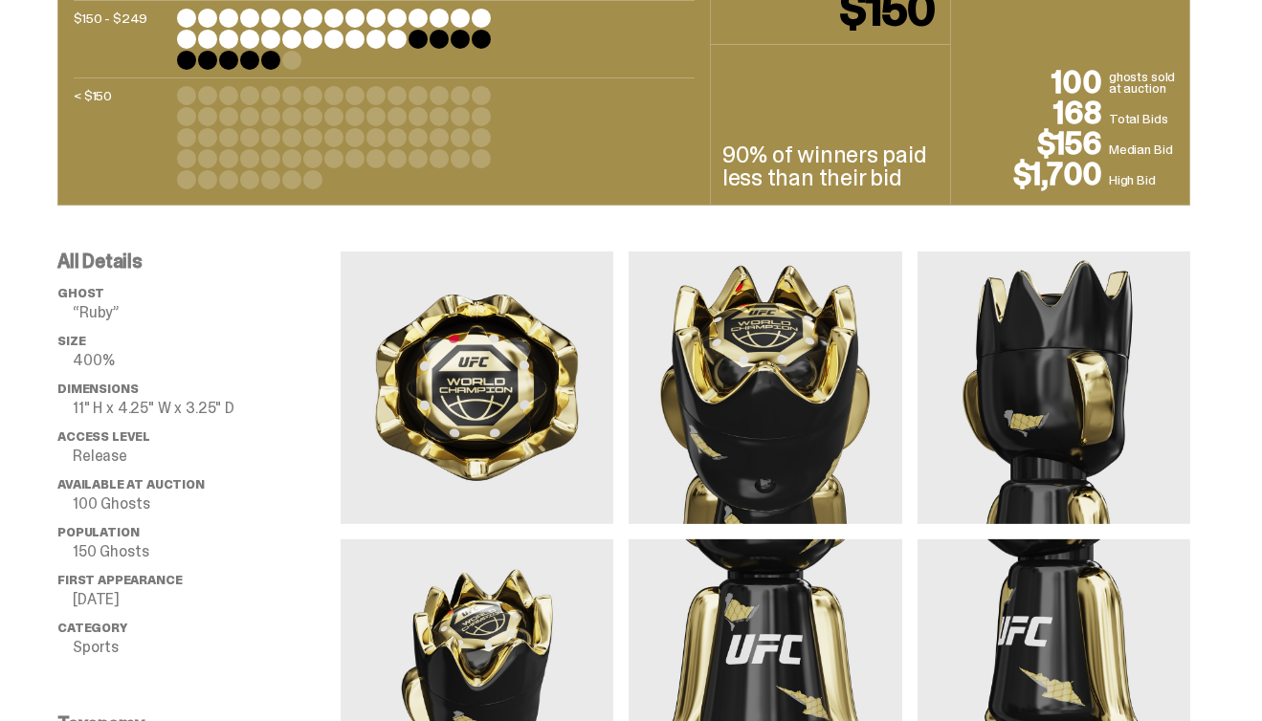
scroll to position [1519, 0]
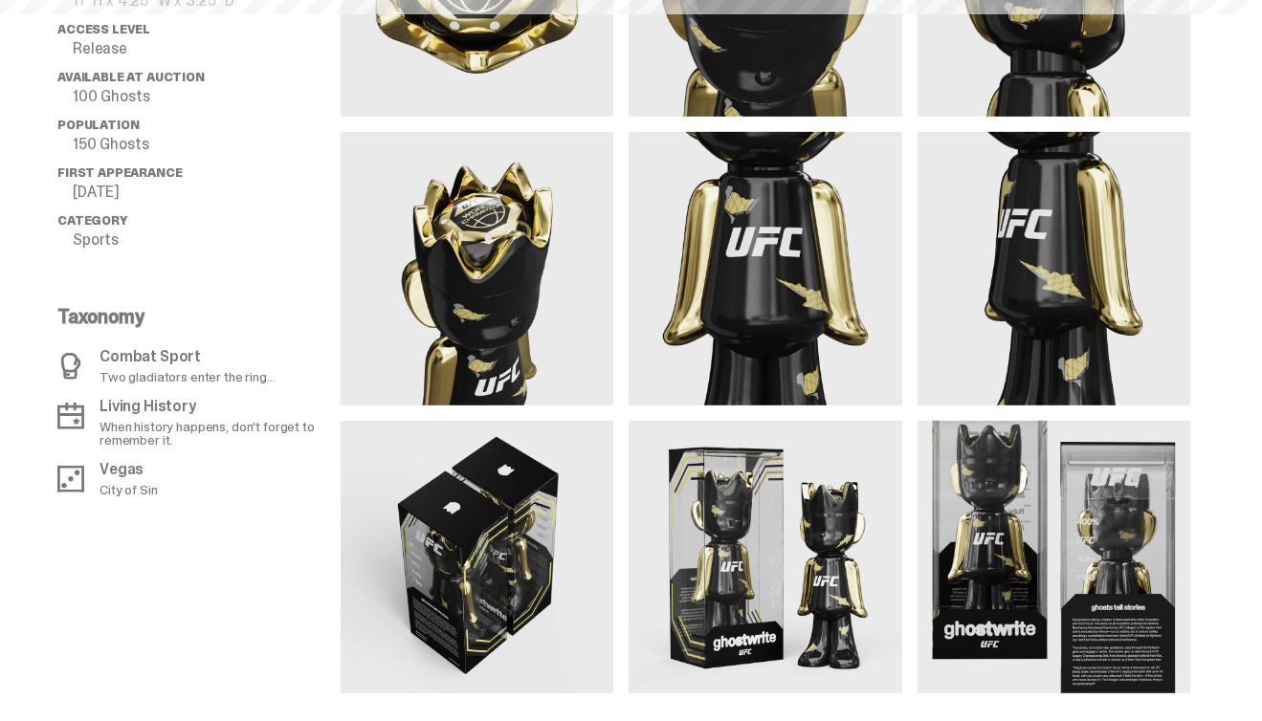
scroll to position [288, 0]
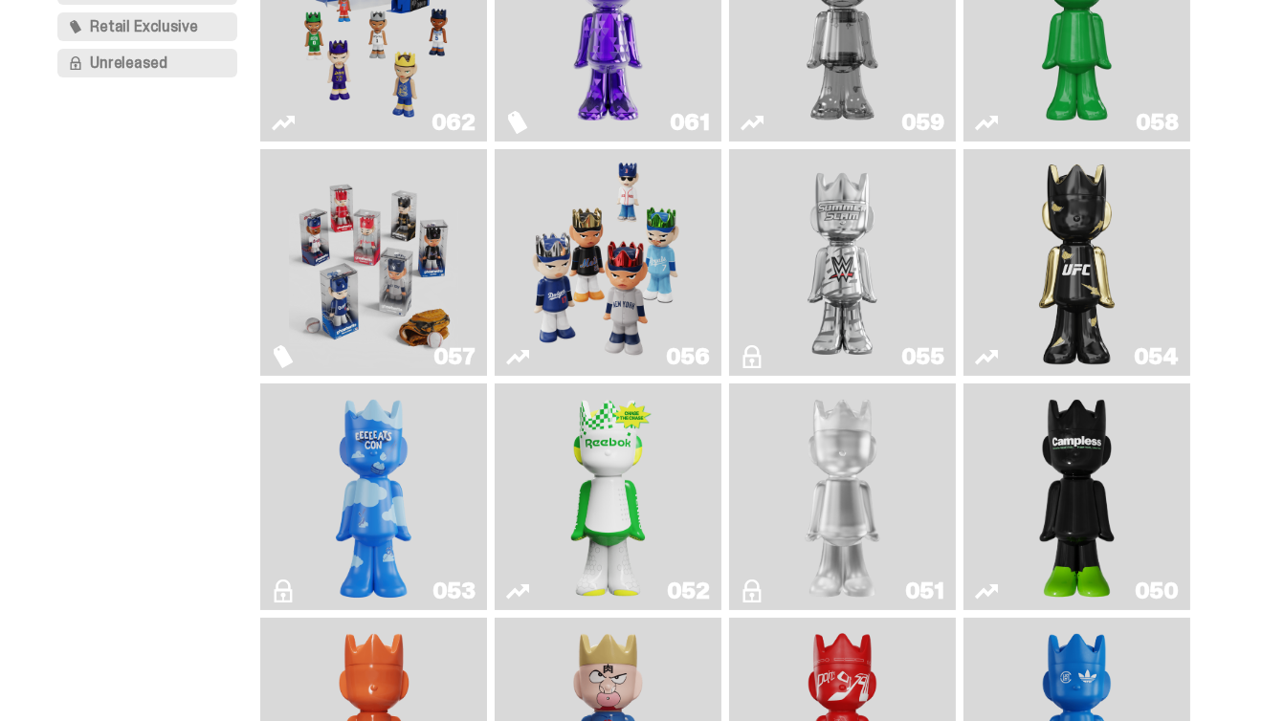
click at [380, 458] on img "ghooooost" at bounding box center [373, 496] width 91 height 211
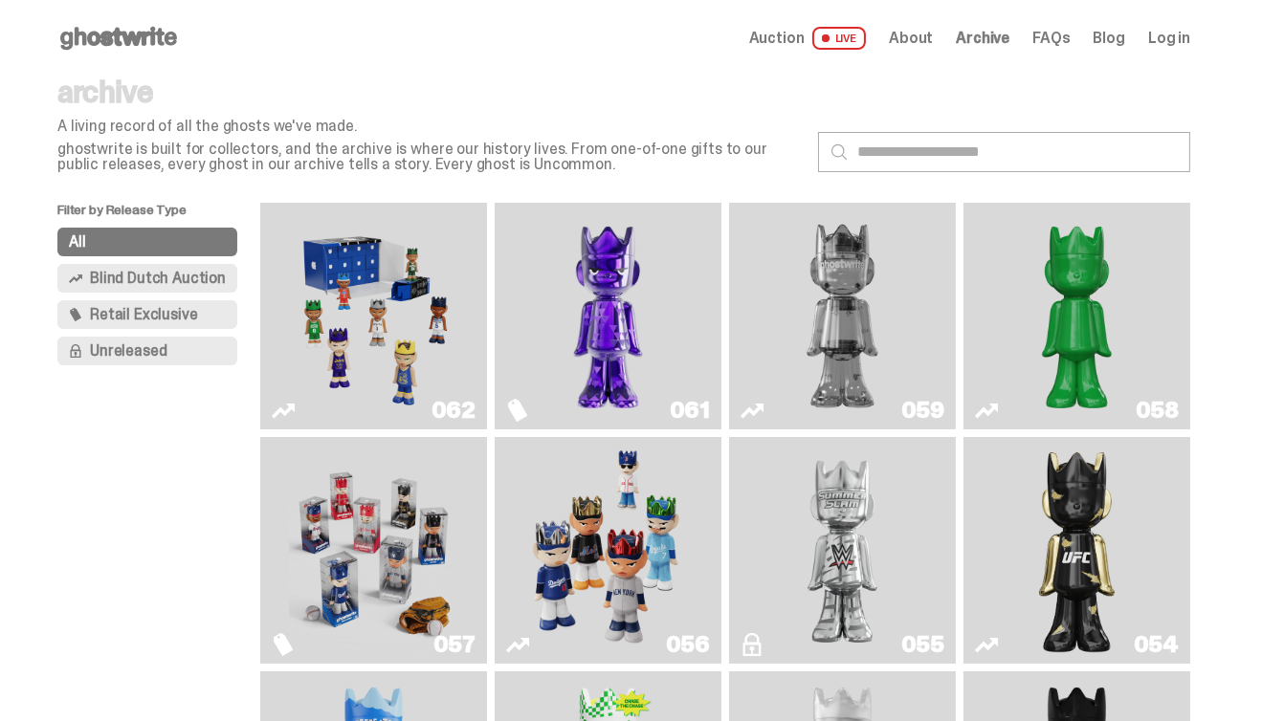
click at [616, 281] on img "Fantasy" at bounding box center [607, 315] width 169 height 211
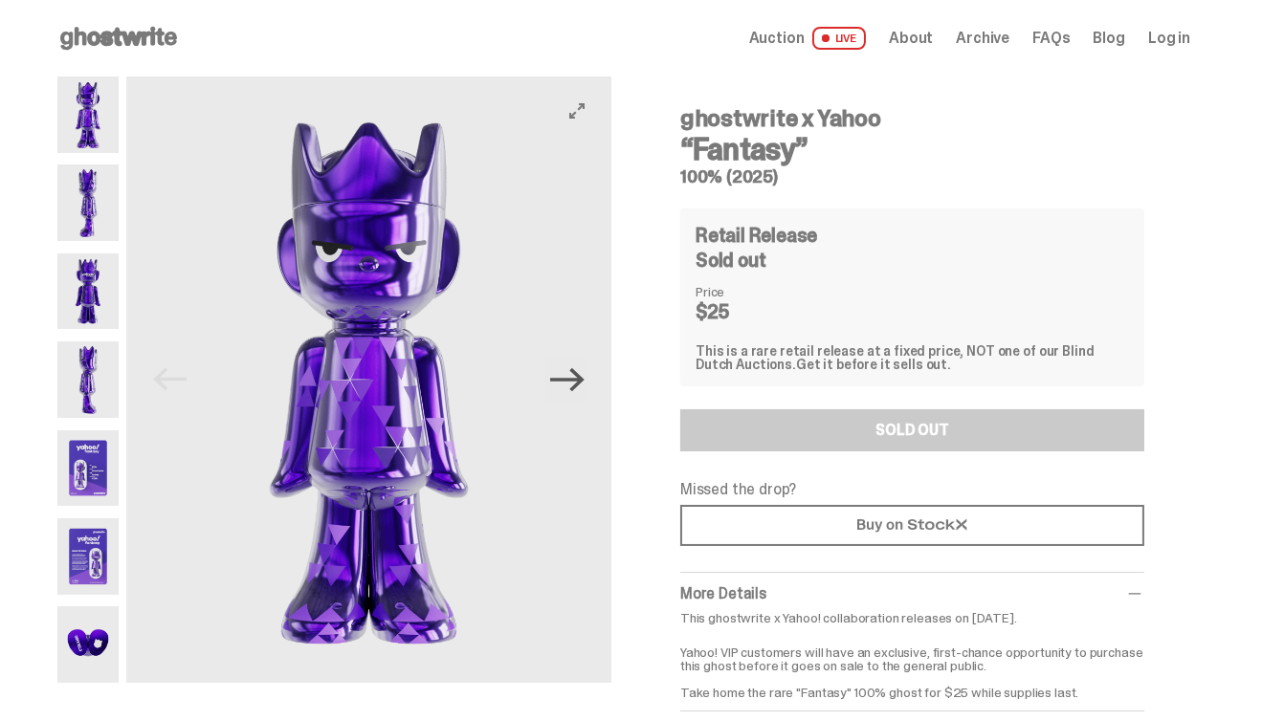
click at [584, 381] on icon "Next" at bounding box center [566, 379] width 33 height 23
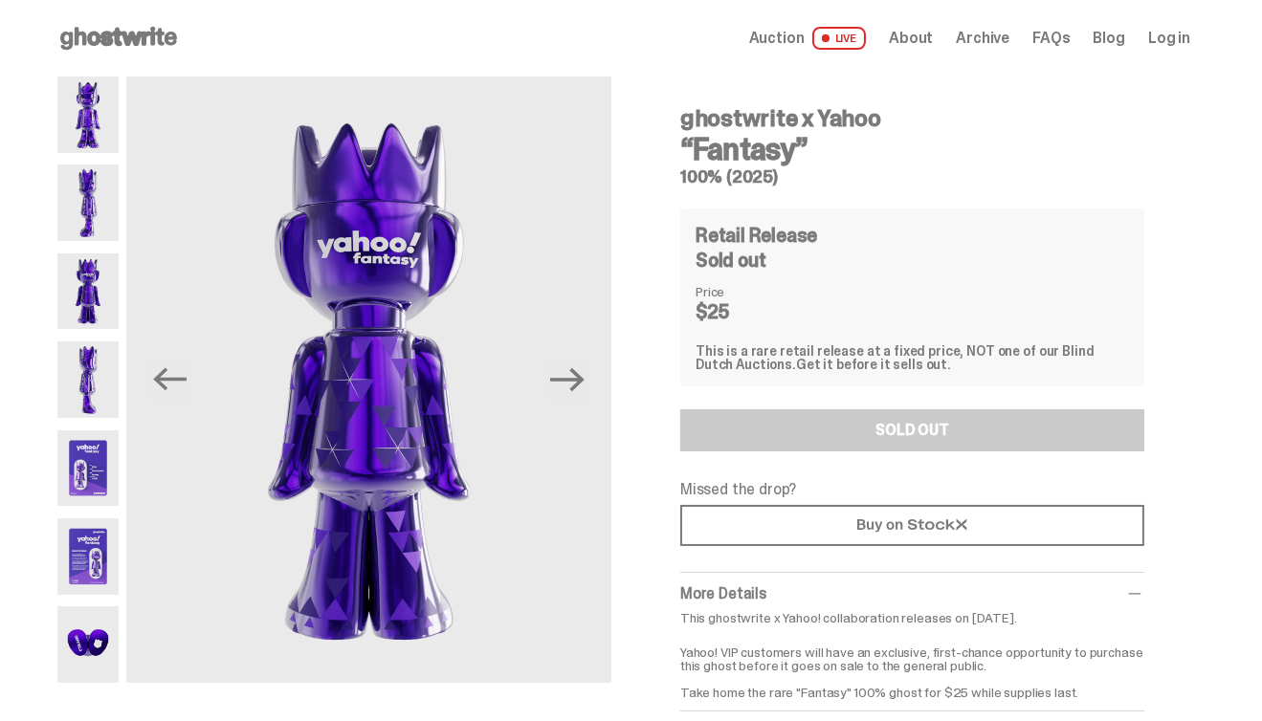
click at [115, 199] on img at bounding box center [87, 203] width 61 height 77
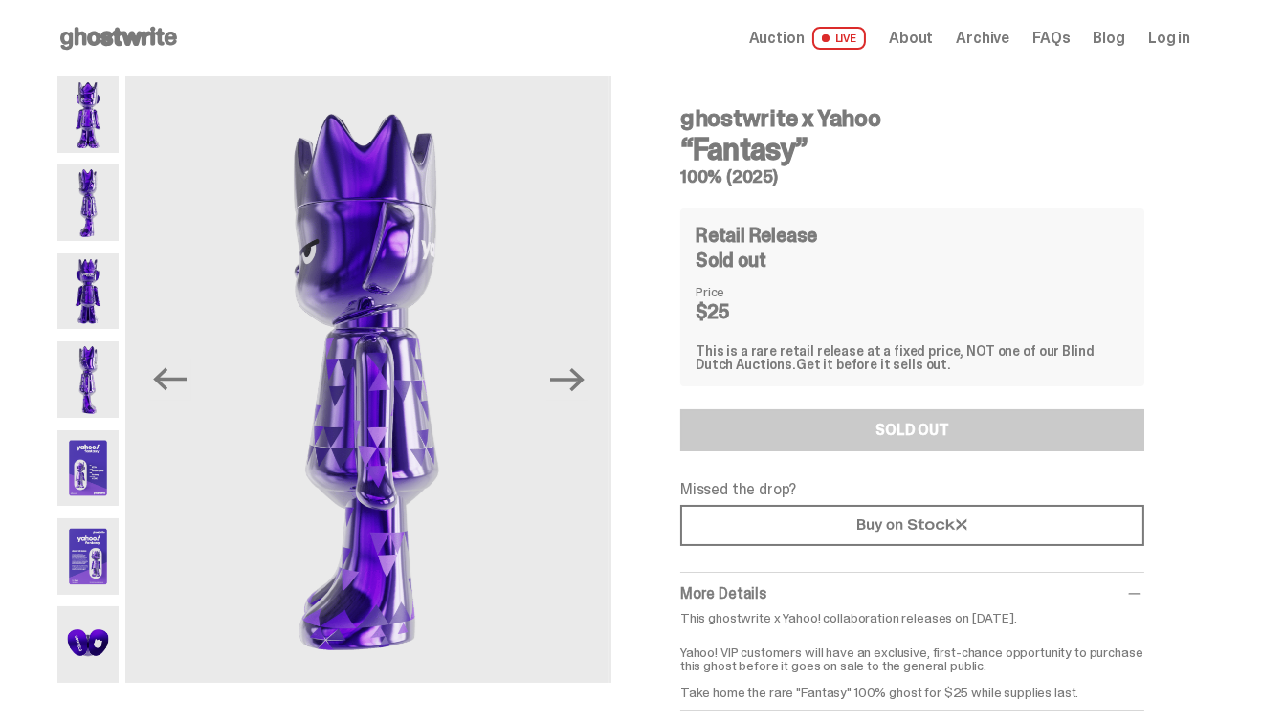
click at [114, 250] on div at bounding box center [87, 380] width 61 height 607
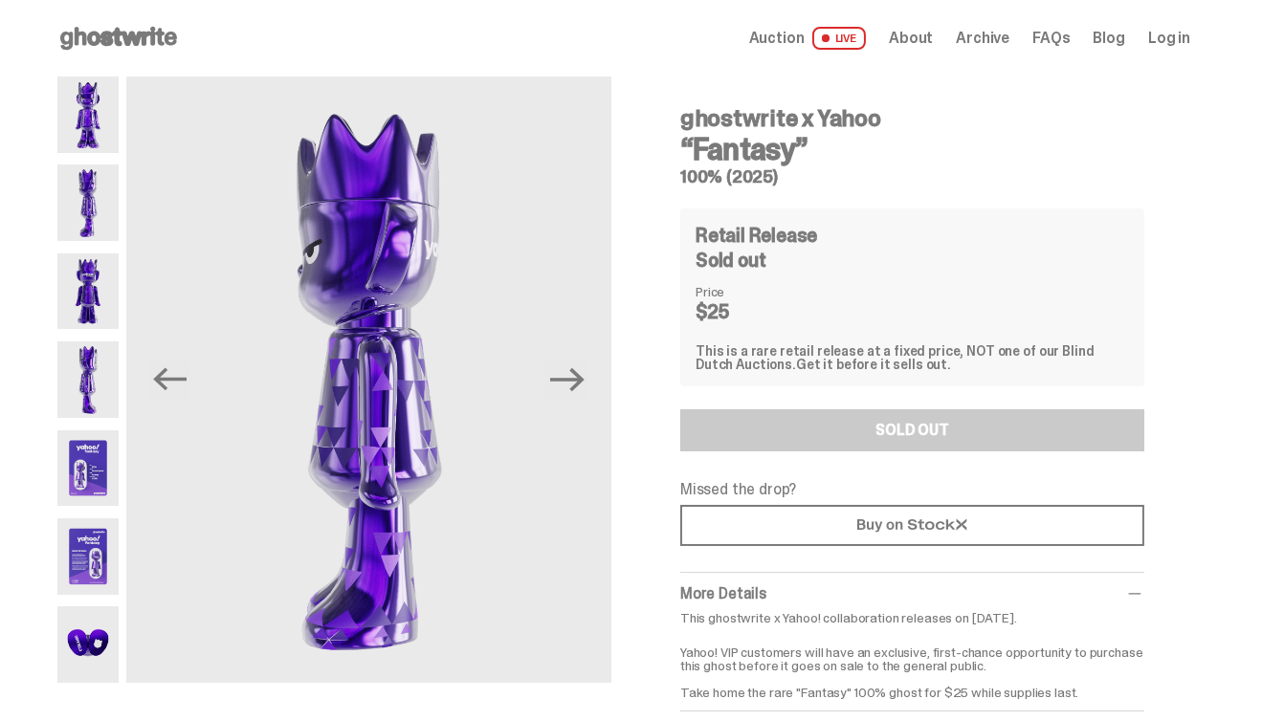
click at [81, 460] on img at bounding box center [87, 468] width 61 height 77
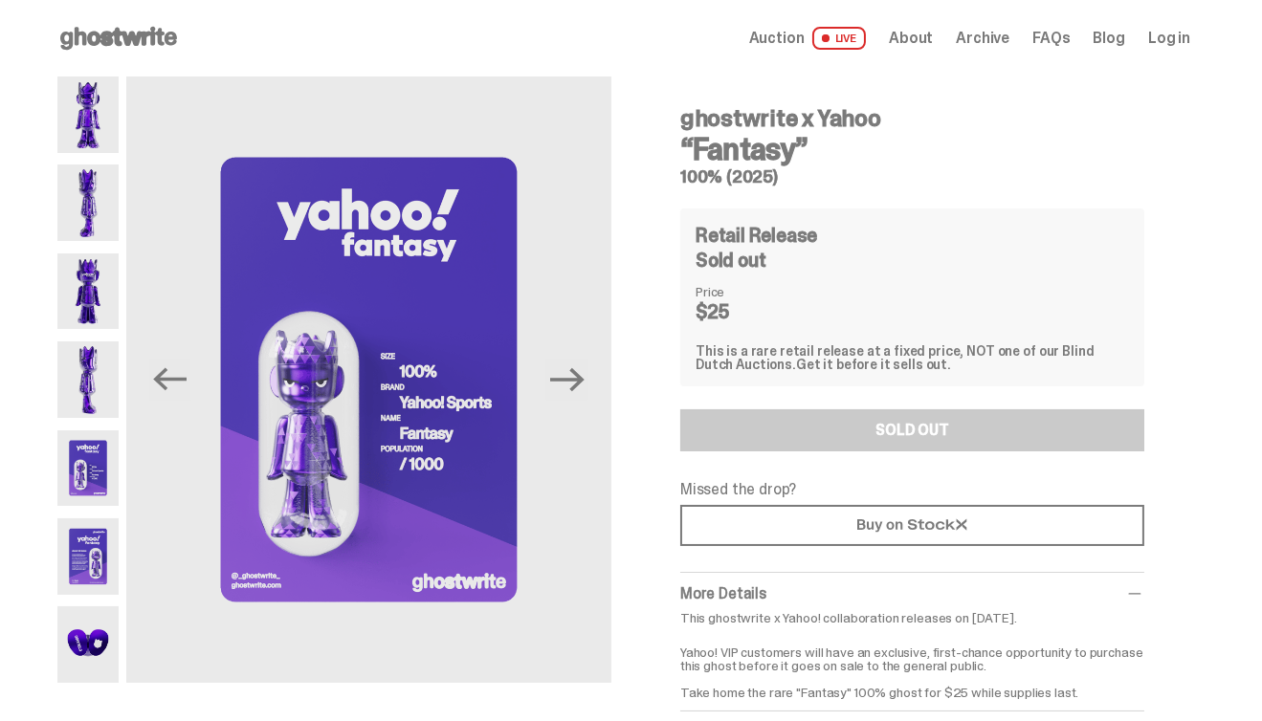
click at [92, 529] on img at bounding box center [87, 556] width 61 height 77
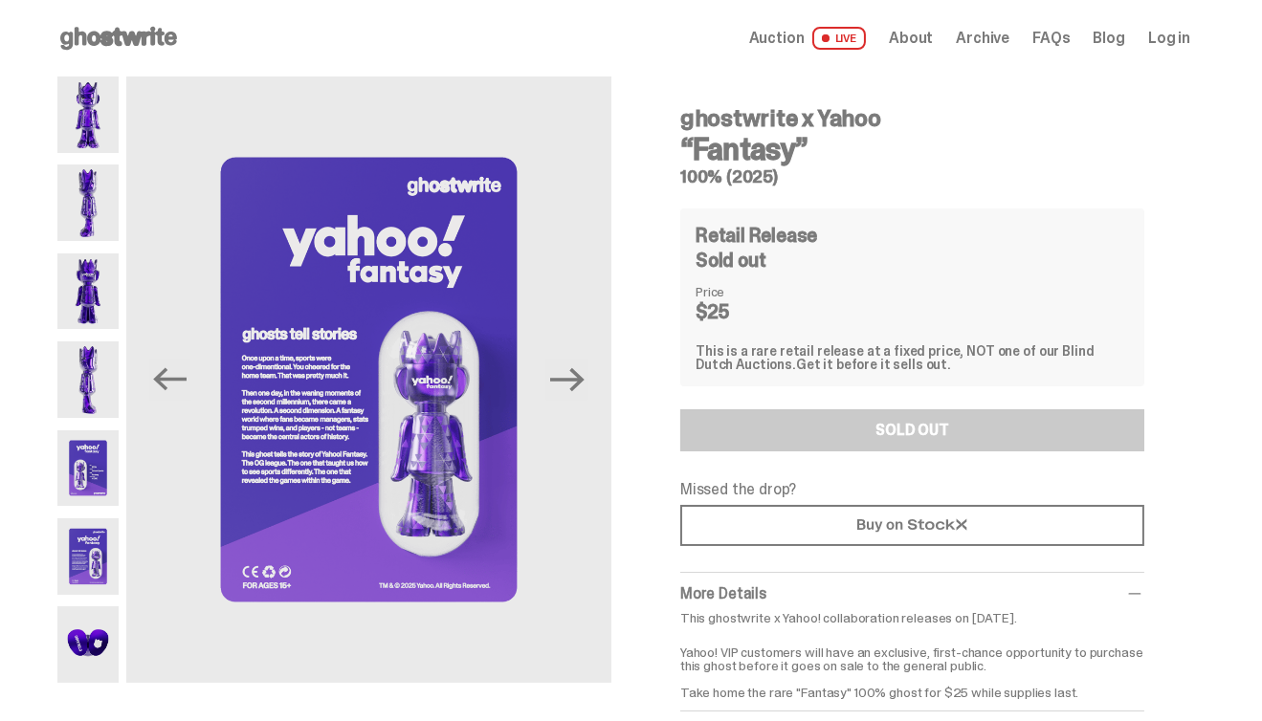
drag, startPoint x: 840, startPoint y: 147, endPoint x: 687, endPoint y: 122, distance: 155.1
click at [687, 122] on div "ghostwrite x Yahoo “Fantasy” 100% (2025)" at bounding box center [912, 139] width 464 height 94
copy div "ghostwrite x Yahoo “Fantasy”"
